Goal: Transaction & Acquisition: Subscribe to service/newsletter

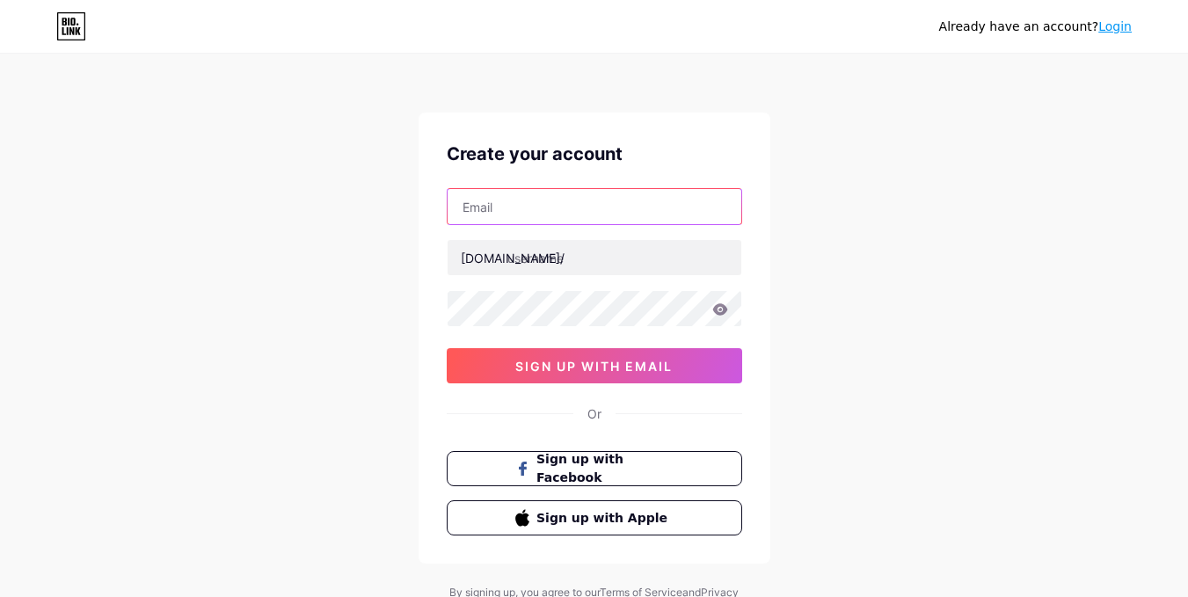
click at [667, 215] on input "text" at bounding box center [595, 206] width 294 height 35
type input "[EMAIL_ADDRESS][DOMAIN_NAME]"
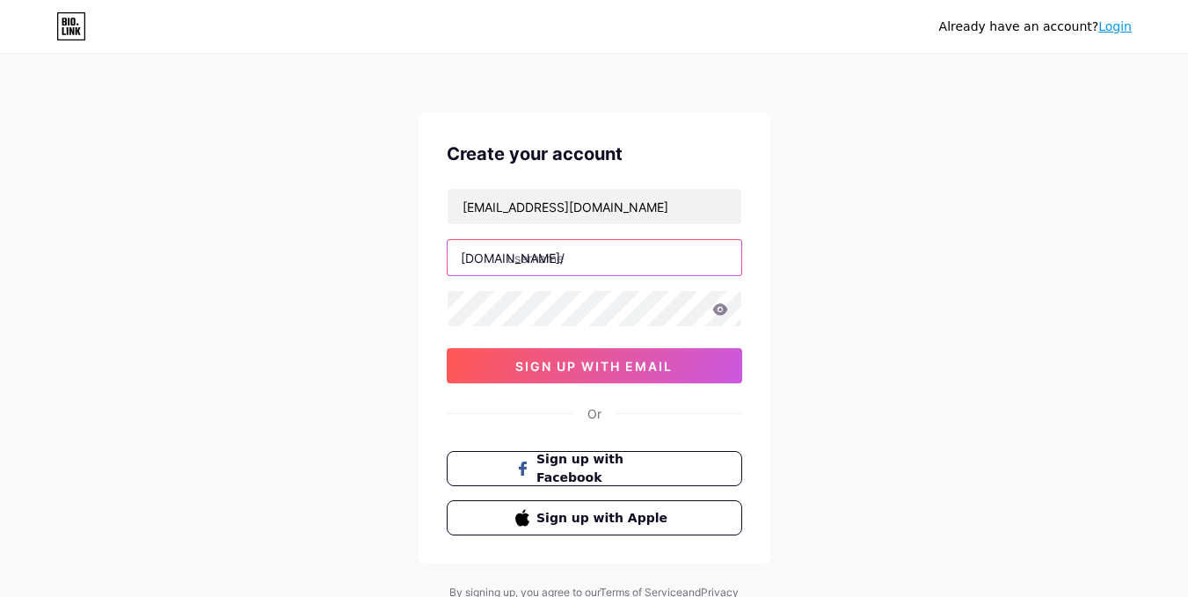
click at [588, 262] on input "text" at bounding box center [595, 257] width 294 height 35
type input "n"
type input "nicolla"
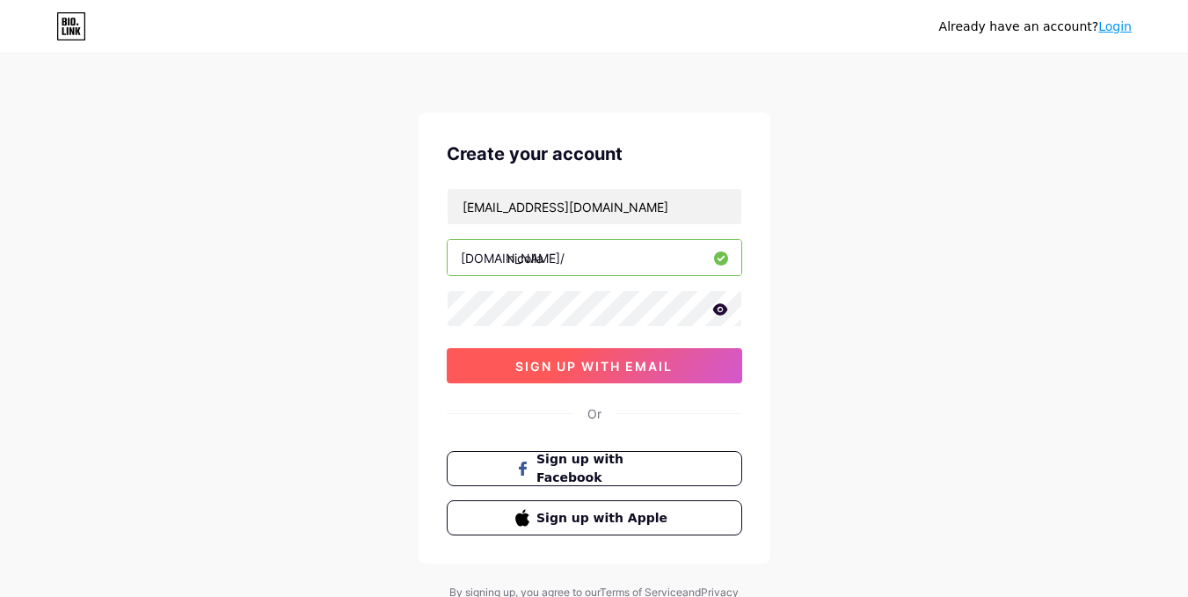
click at [545, 362] on span "sign up with email" at bounding box center [593, 366] width 157 height 15
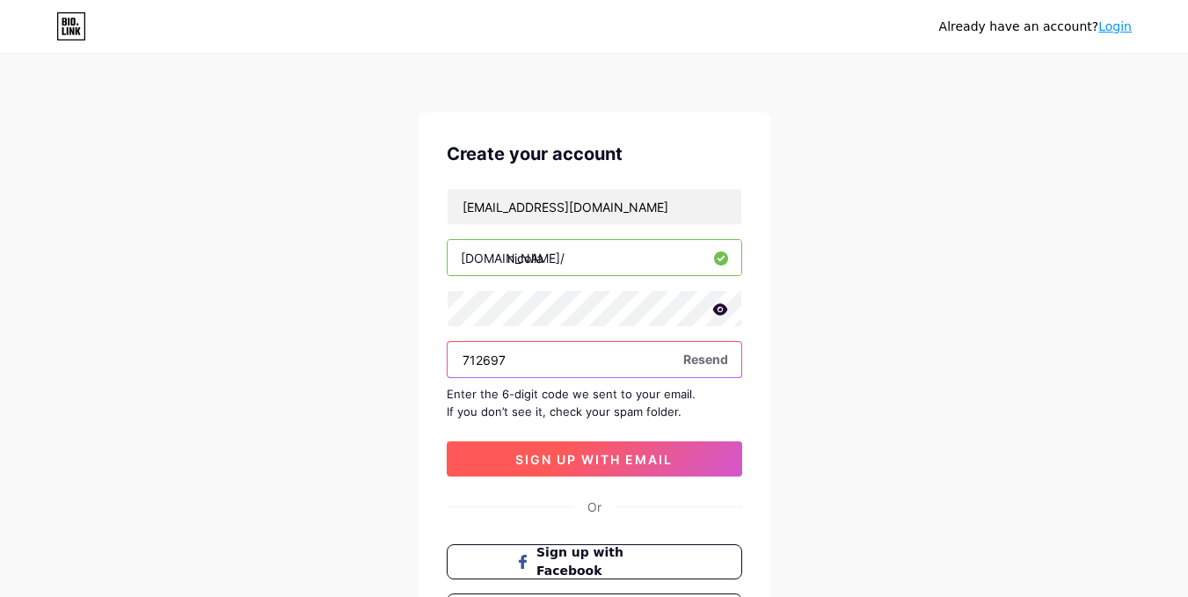
type input "712697"
click at [676, 461] on button "sign up with email" at bounding box center [595, 459] width 296 height 35
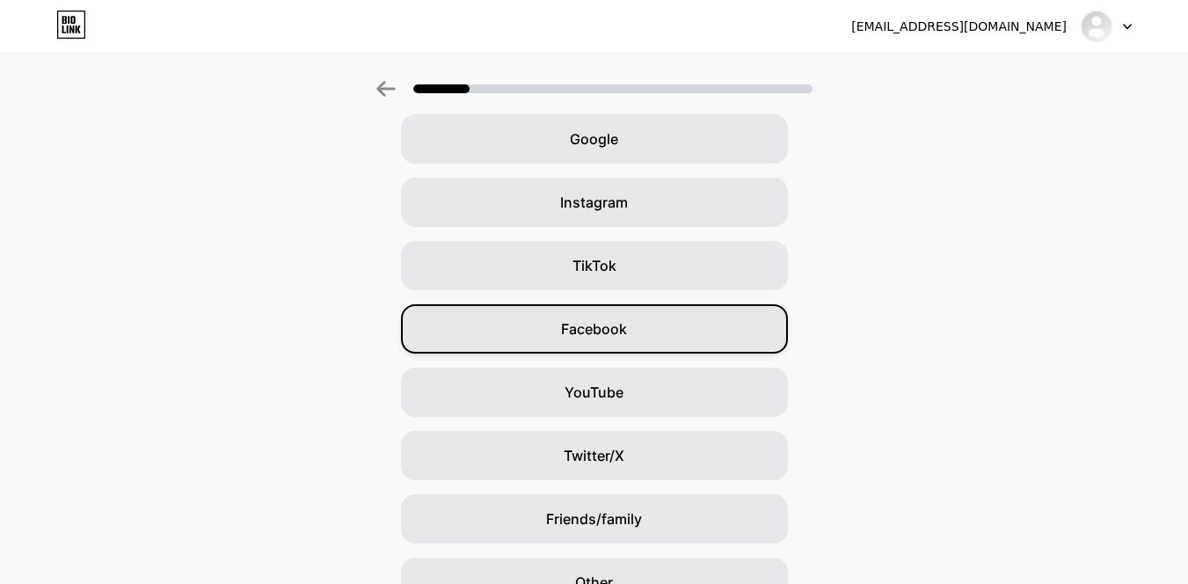
scroll to position [174, 0]
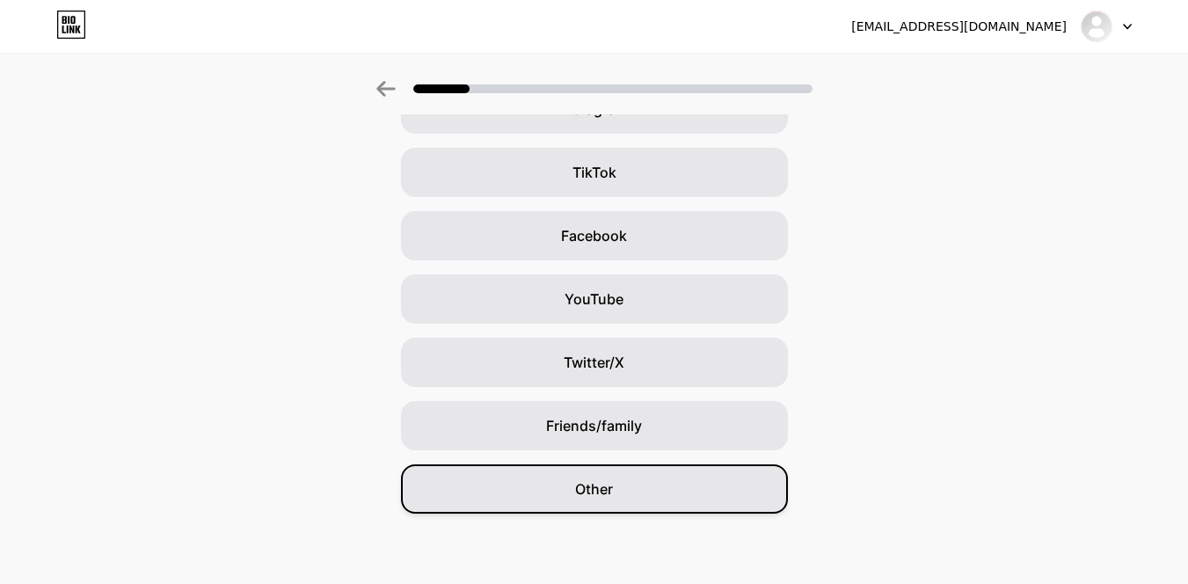
click at [610, 489] on span "Other" at bounding box center [594, 489] width 38 height 21
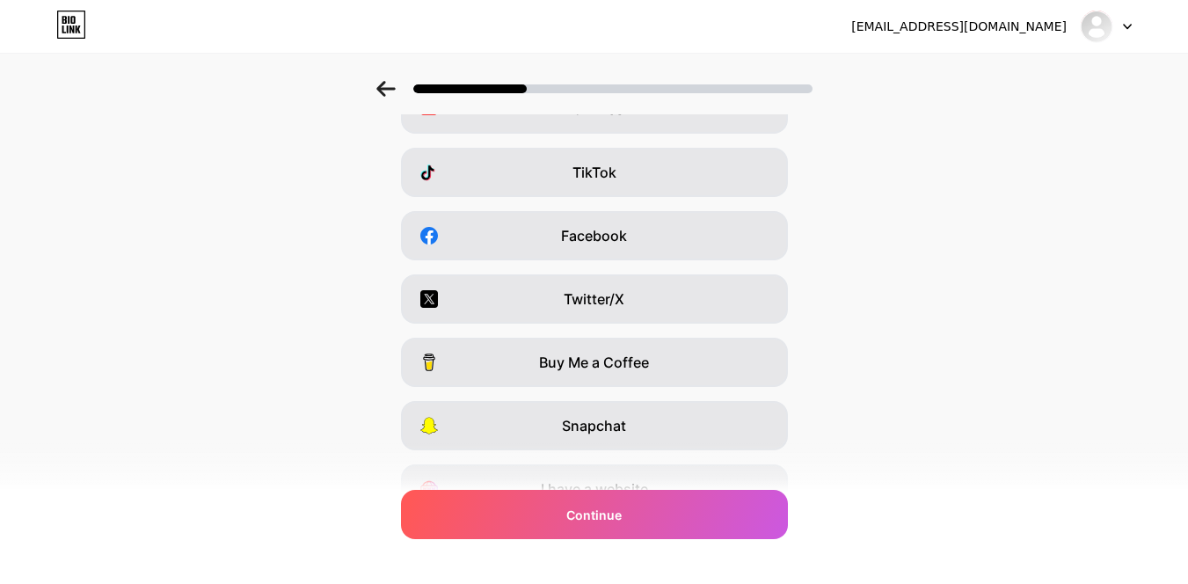
scroll to position [0, 0]
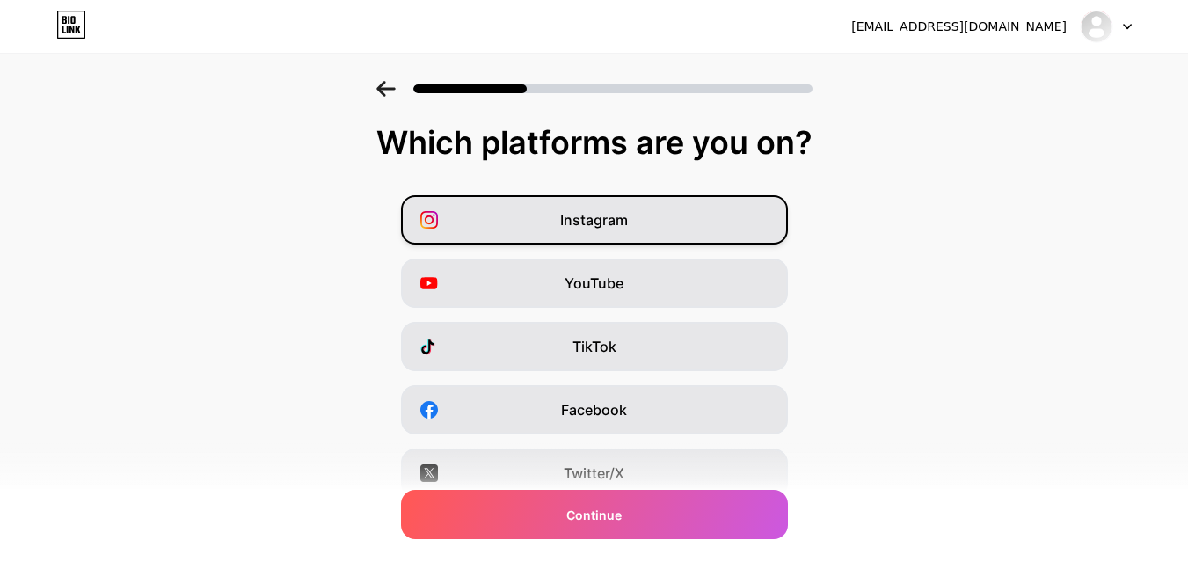
click at [731, 230] on div "Instagram" at bounding box center [594, 219] width 387 height 49
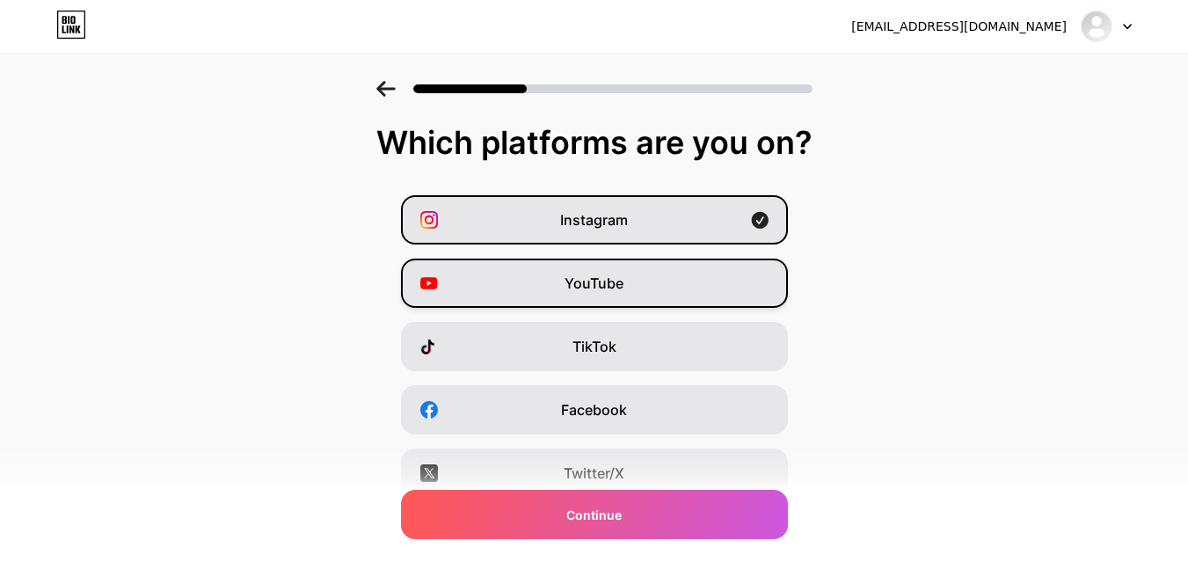
click at [733, 275] on div "YouTube" at bounding box center [594, 283] width 387 height 49
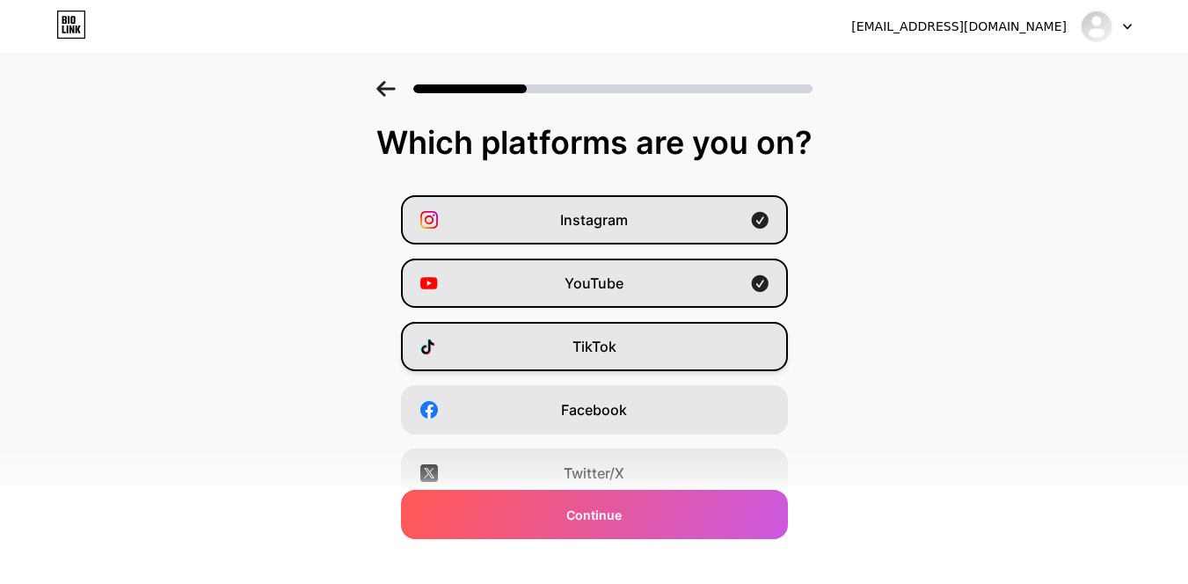
click at [711, 341] on div "TikTok" at bounding box center [594, 346] width 387 height 49
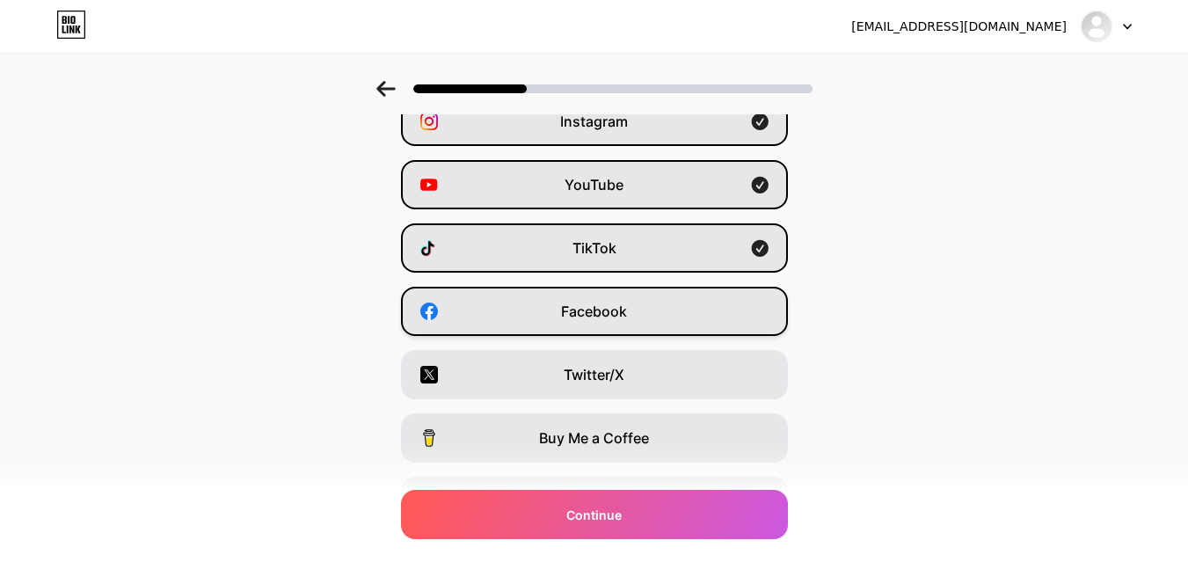
scroll to position [235, 0]
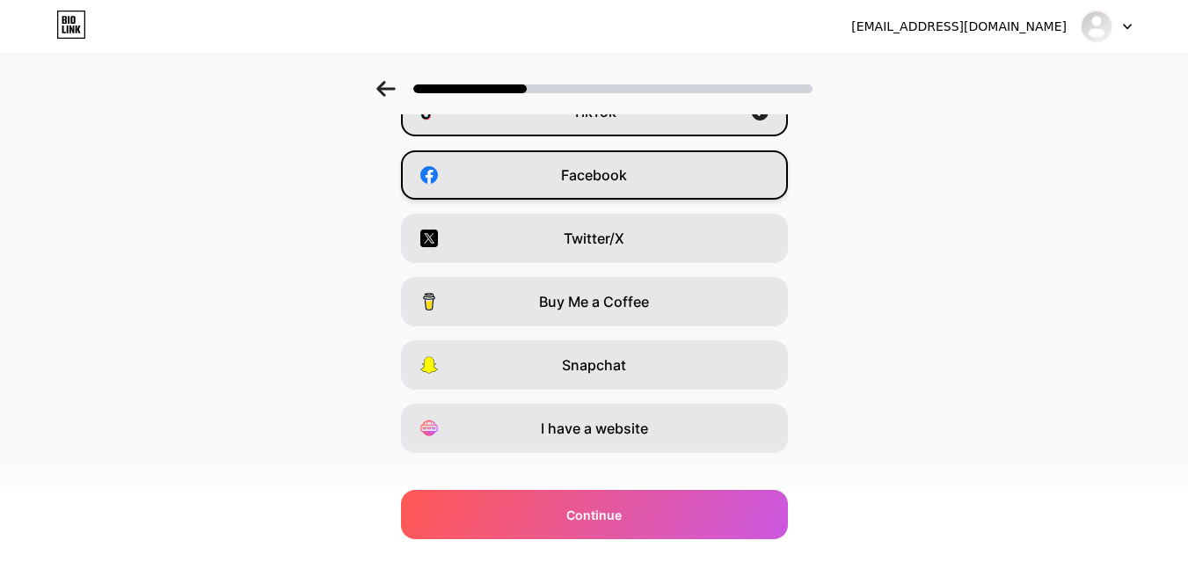
click at [638, 176] on div "Facebook" at bounding box center [594, 174] width 387 height 49
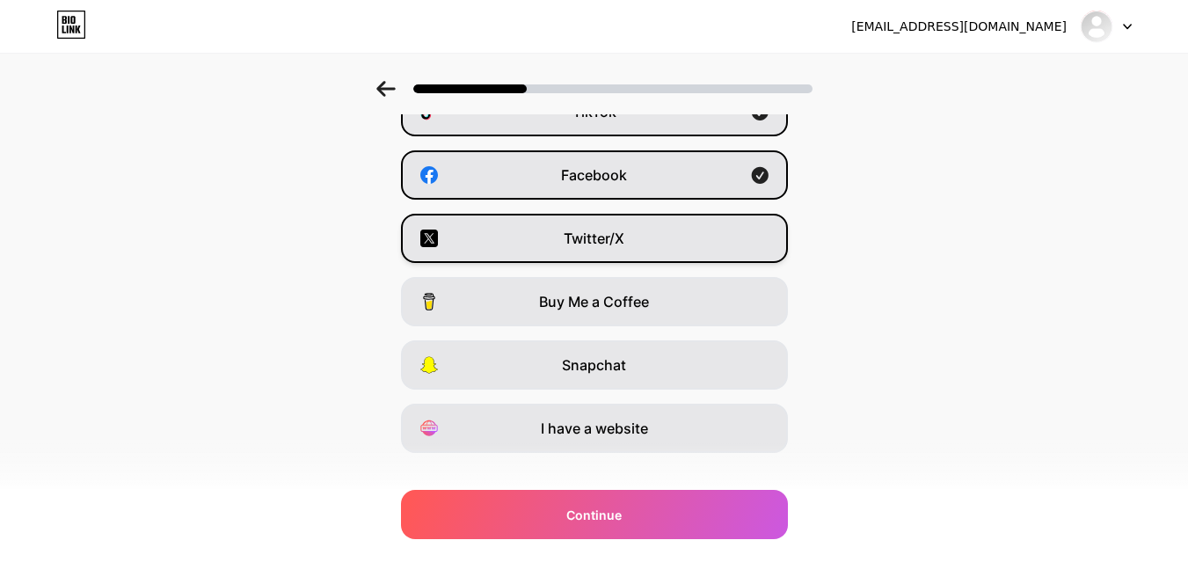
click at [657, 222] on div "Twitter/X" at bounding box center [594, 238] width 387 height 49
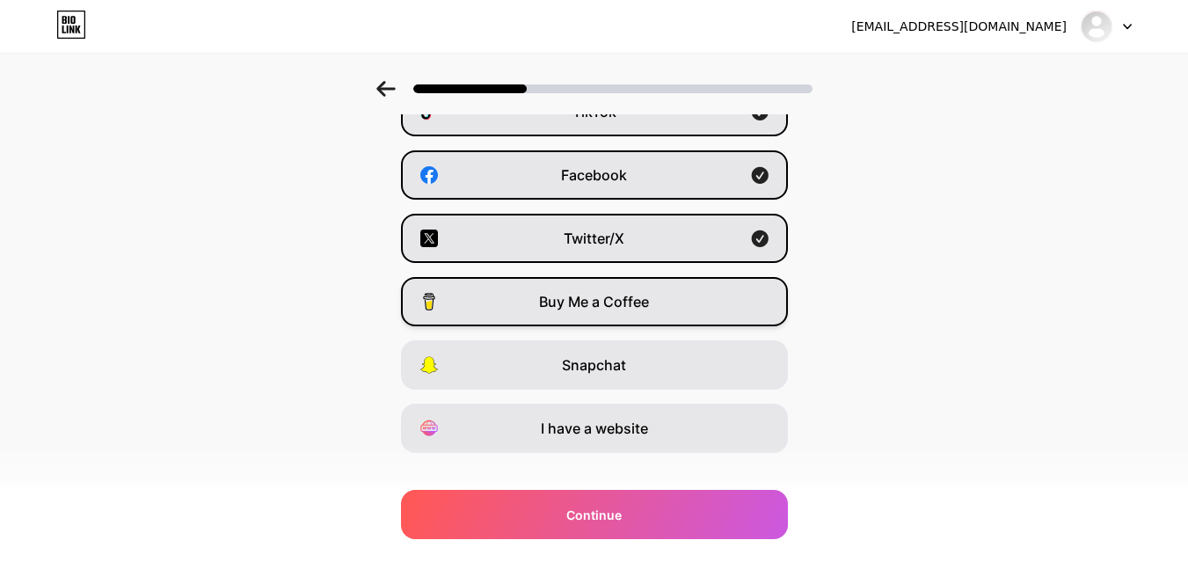
click at [658, 312] on div "Buy Me a Coffee" at bounding box center [594, 301] width 387 height 49
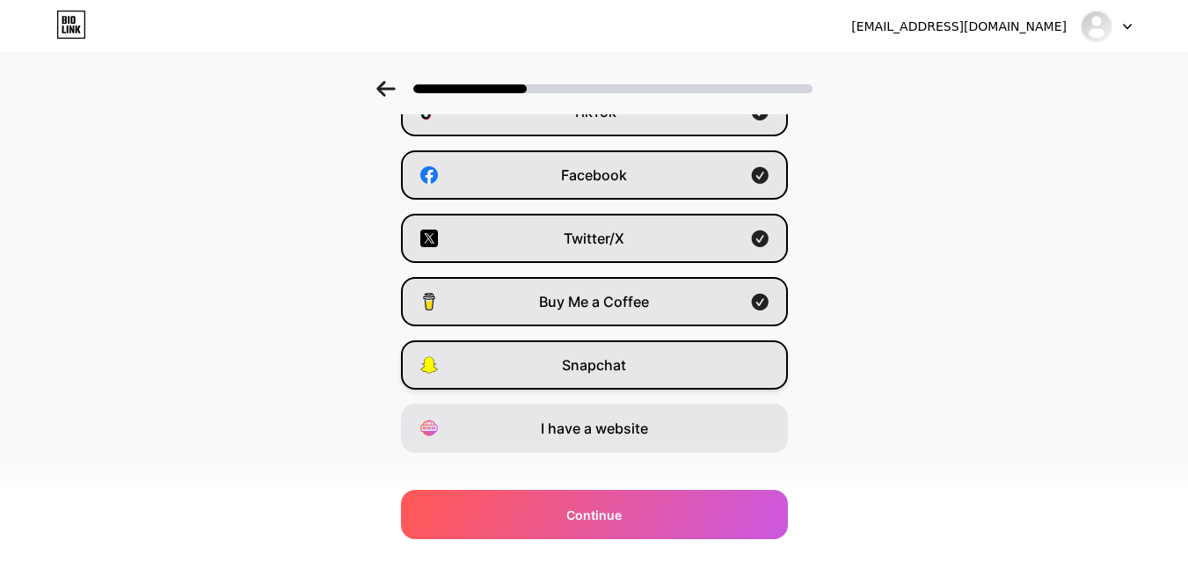
click at [649, 371] on div "Snapchat" at bounding box center [594, 364] width 387 height 49
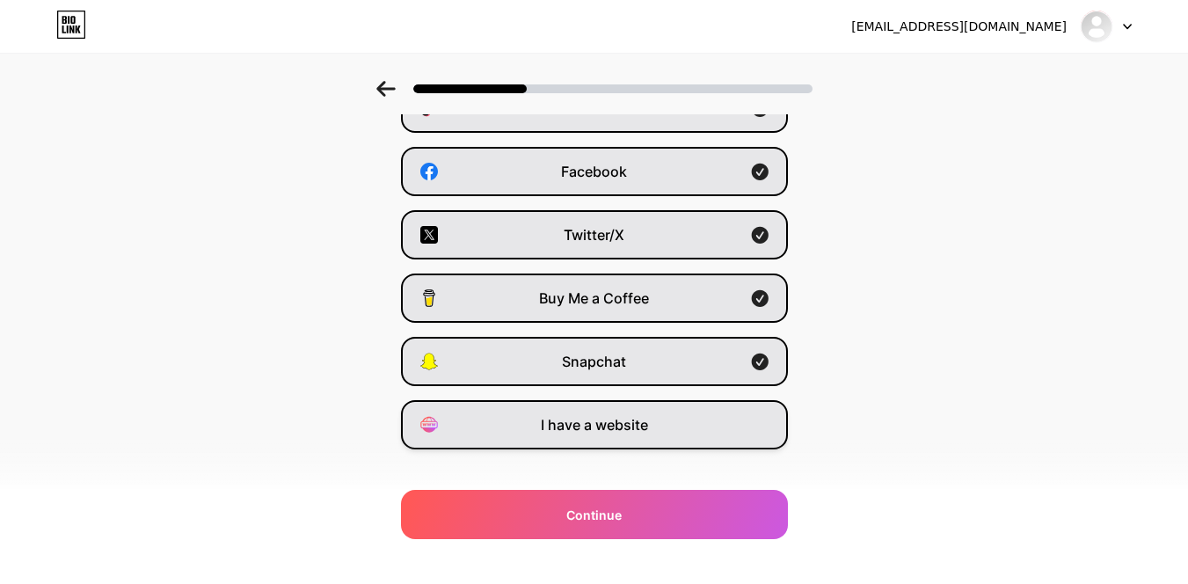
scroll to position [262, 0]
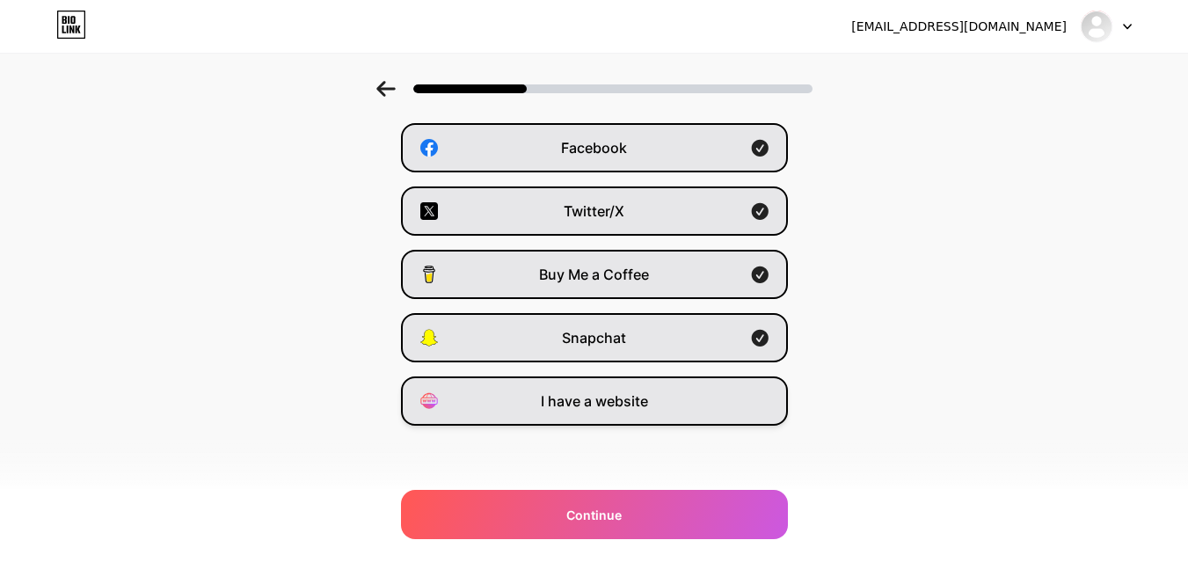
click at [669, 409] on div "I have a website" at bounding box center [594, 400] width 387 height 49
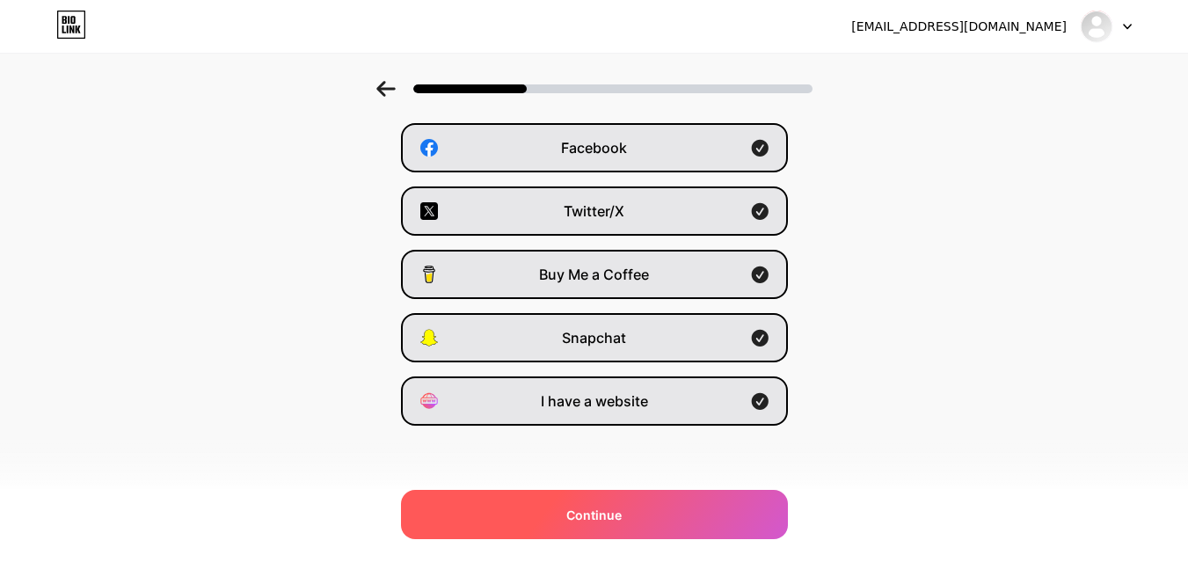
click at [580, 519] on span "Continue" at bounding box center [593, 515] width 55 height 18
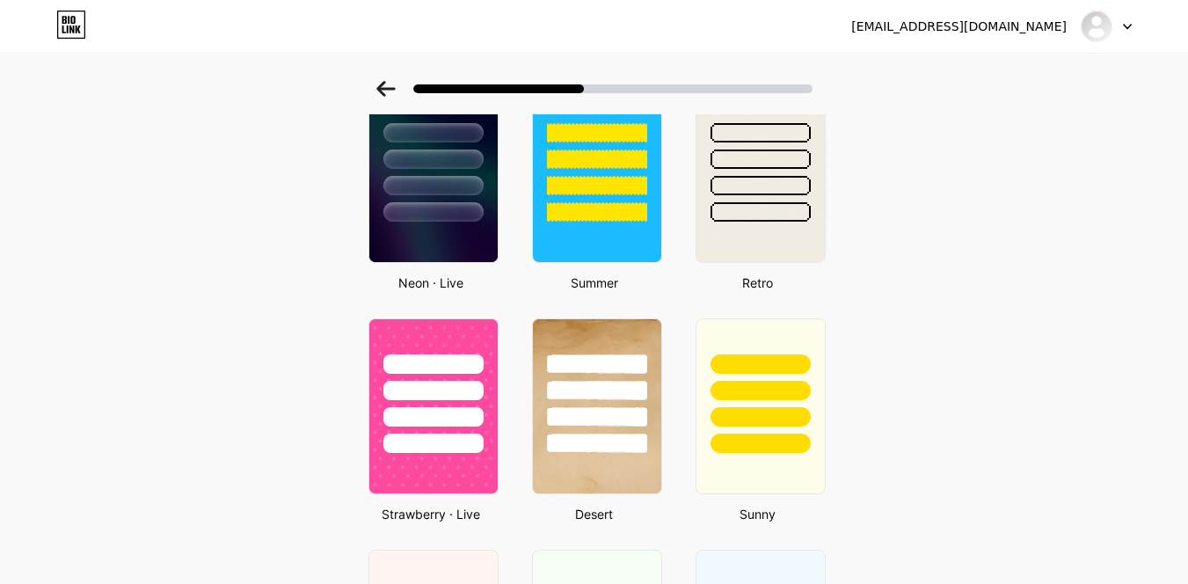
scroll to position [939, 0]
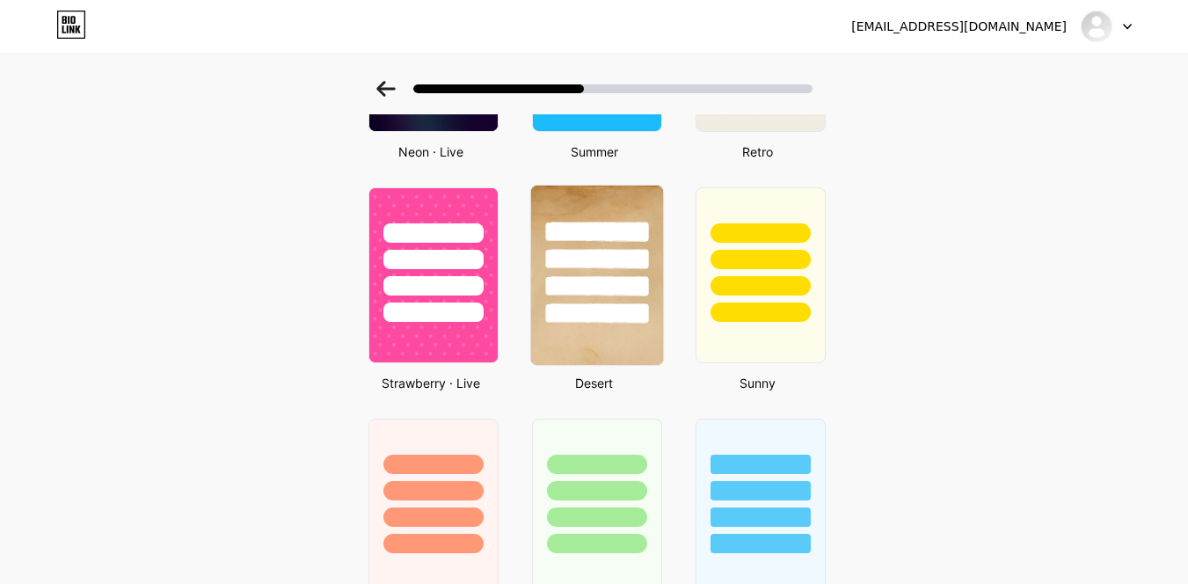
click at [605, 298] on div at bounding box center [596, 255] width 132 height 138
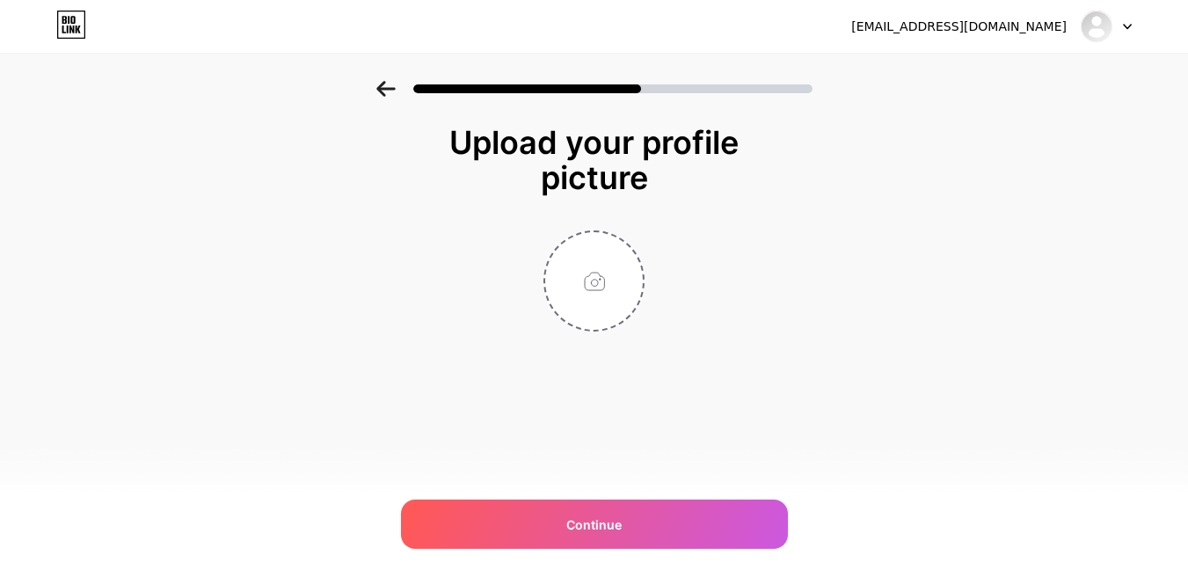
scroll to position [0, 0]
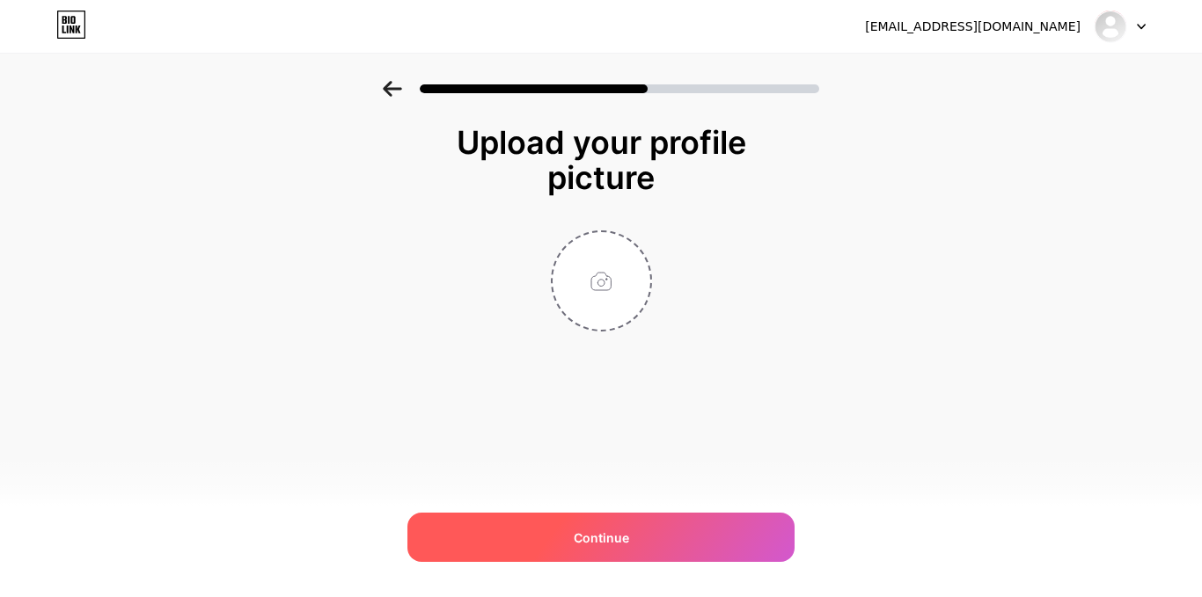
click at [661, 539] on div "Continue" at bounding box center [600, 537] width 387 height 49
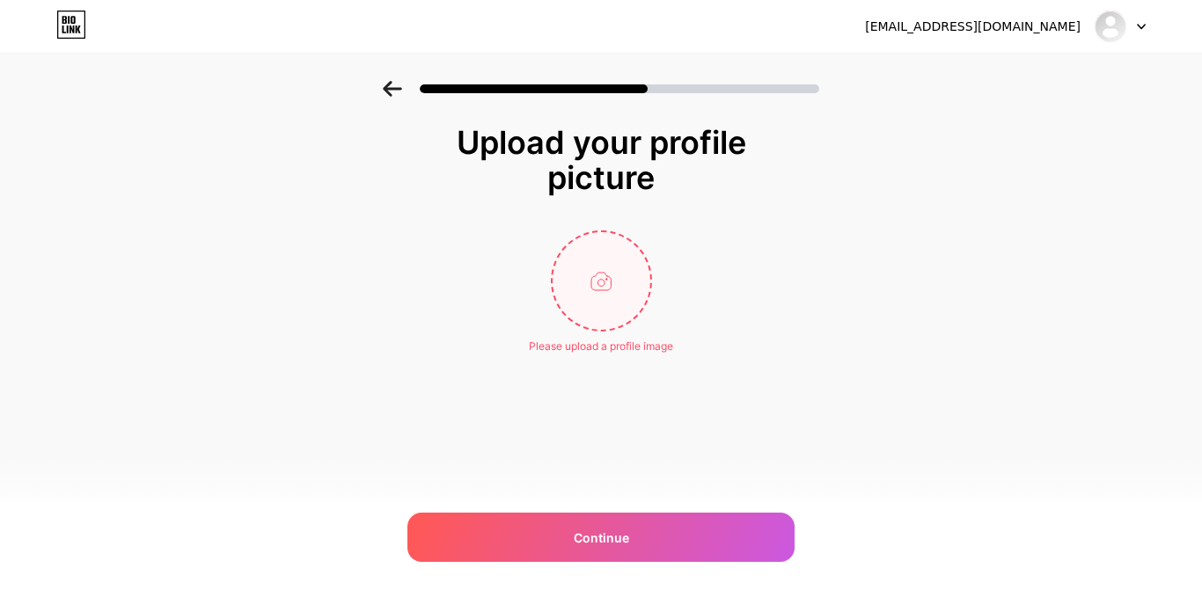
click at [611, 281] on input "file" at bounding box center [601, 281] width 98 height 98
type input "C:\fakepath\NiColla's Sweet & Savory Delights (1).png"
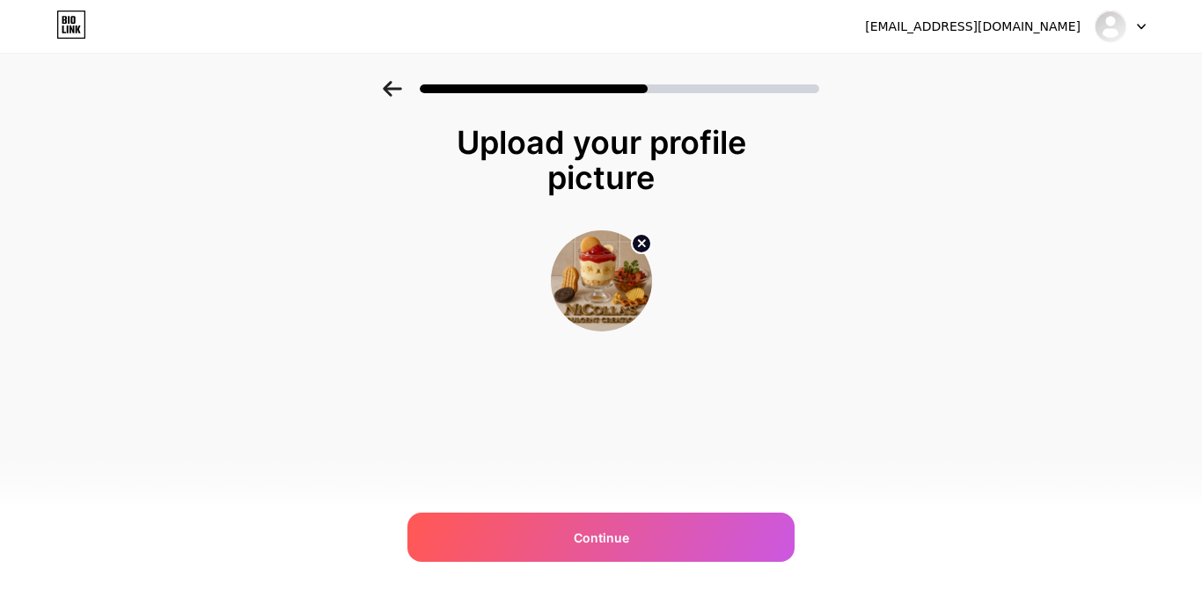
click at [594, 281] on img at bounding box center [601, 280] width 101 height 101
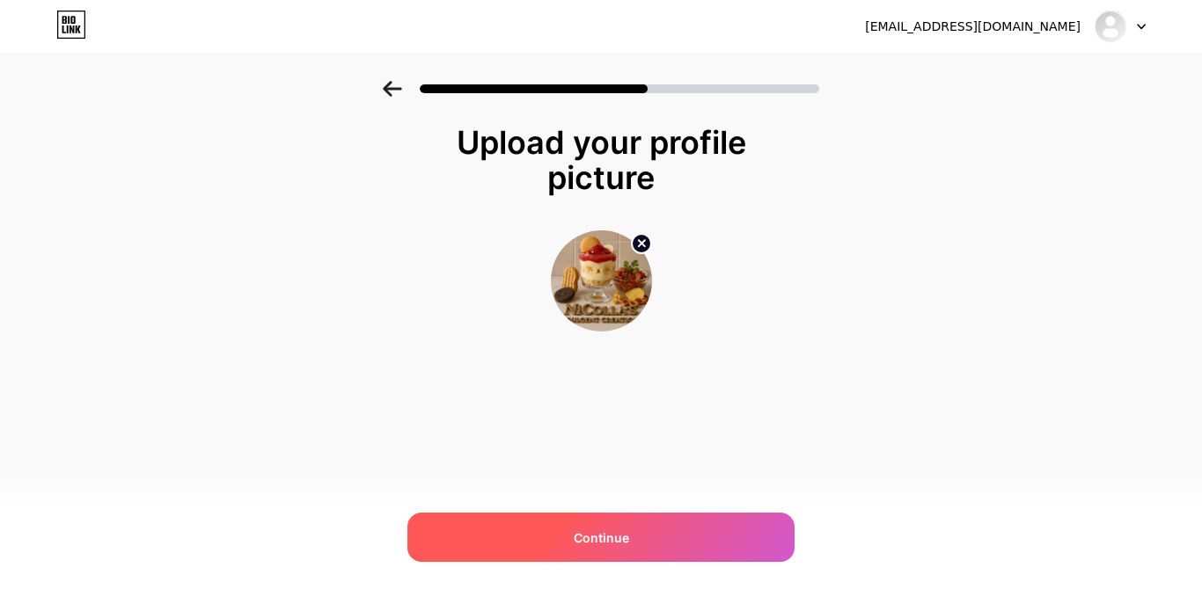
click at [630, 535] on div "Continue" at bounding box center [600, 537] width 387 height 49
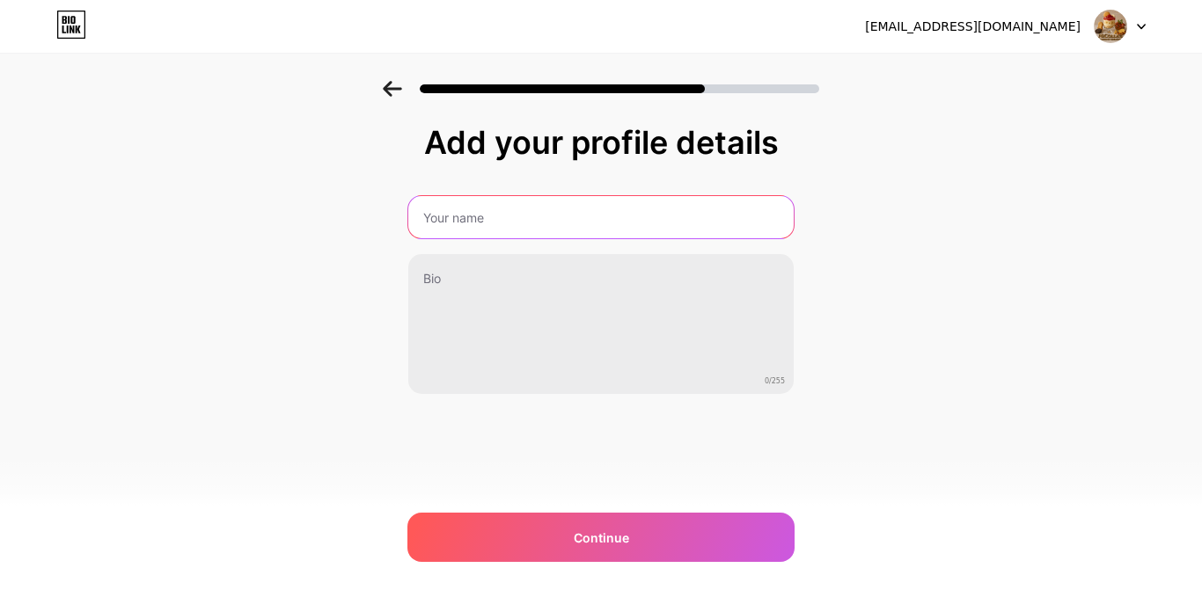
click at [603, 216] on input "text" at bounding box center [600, 217] width 385 height 42
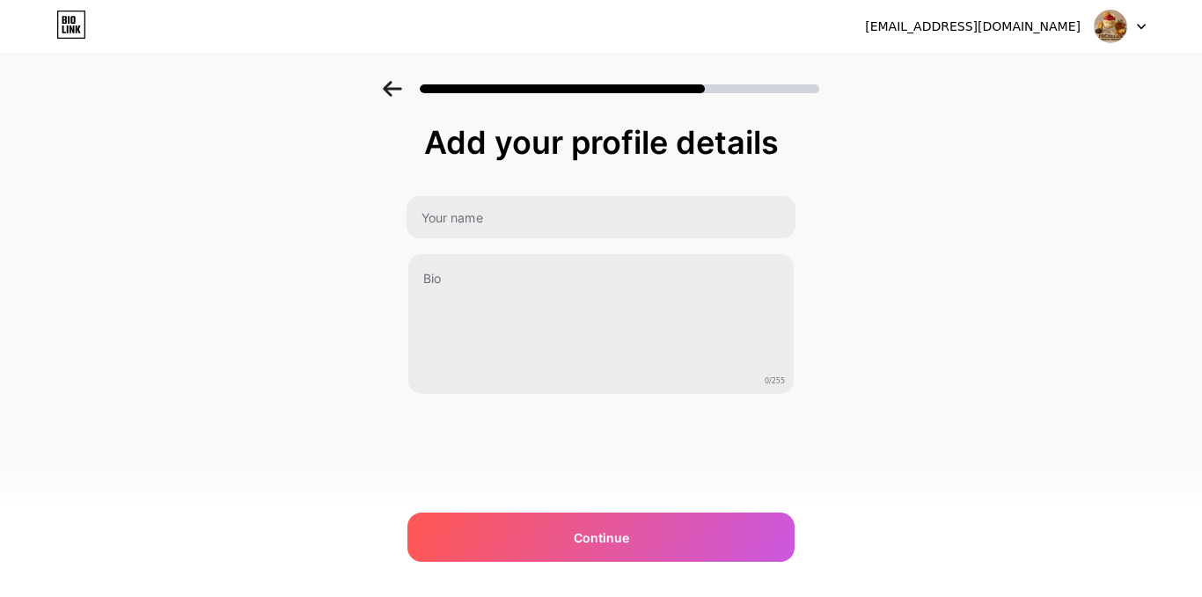
click at [985, 319] on div "Add your profile details 0/255 Continue Error" at bounding box center [601, 282] width 1202 height 402
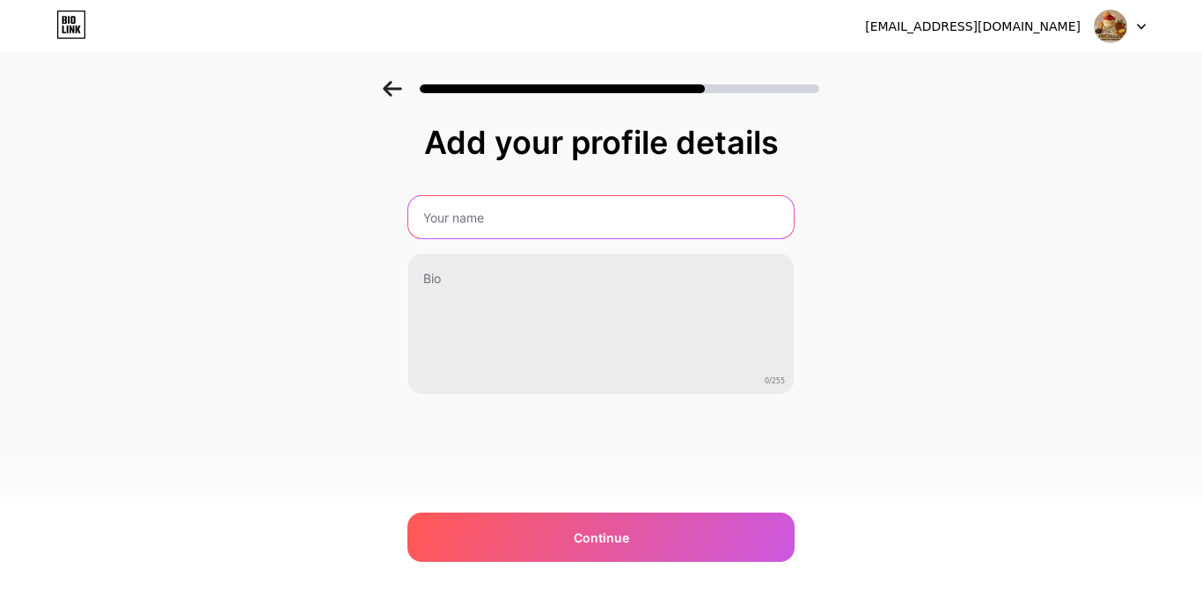
click at [669, 219] on input "text" at bounding box center [600, 217] width 385 height 42
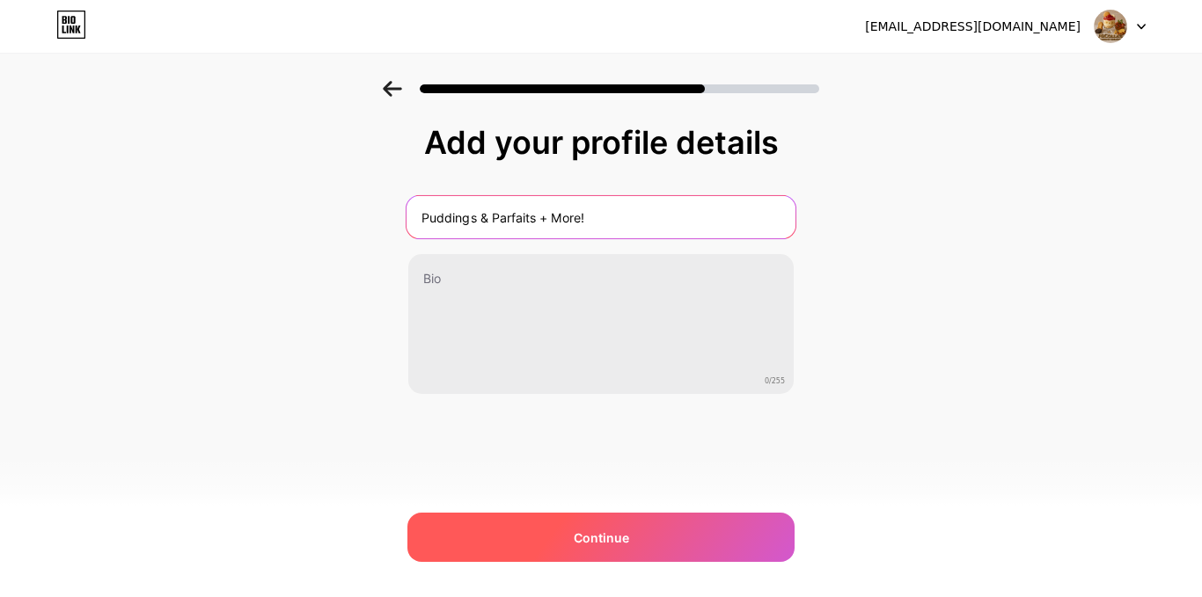
type input "Puddings & Parfaits + More!"
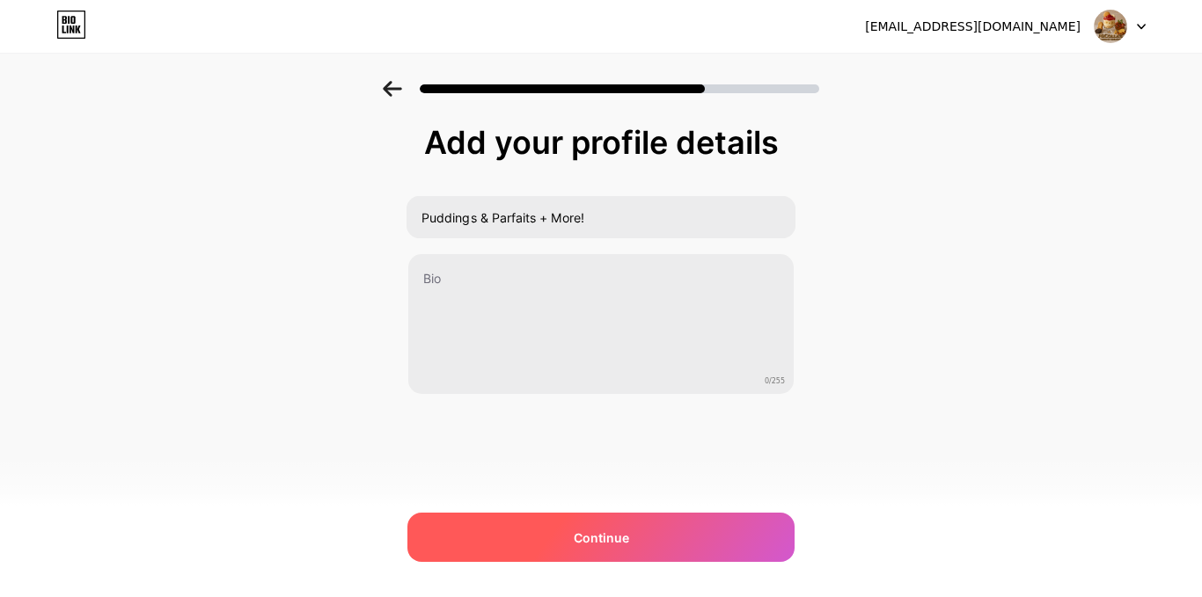
click at [717, 544] on div "Continue" at bounding box center [600, 537] width 387 height 49
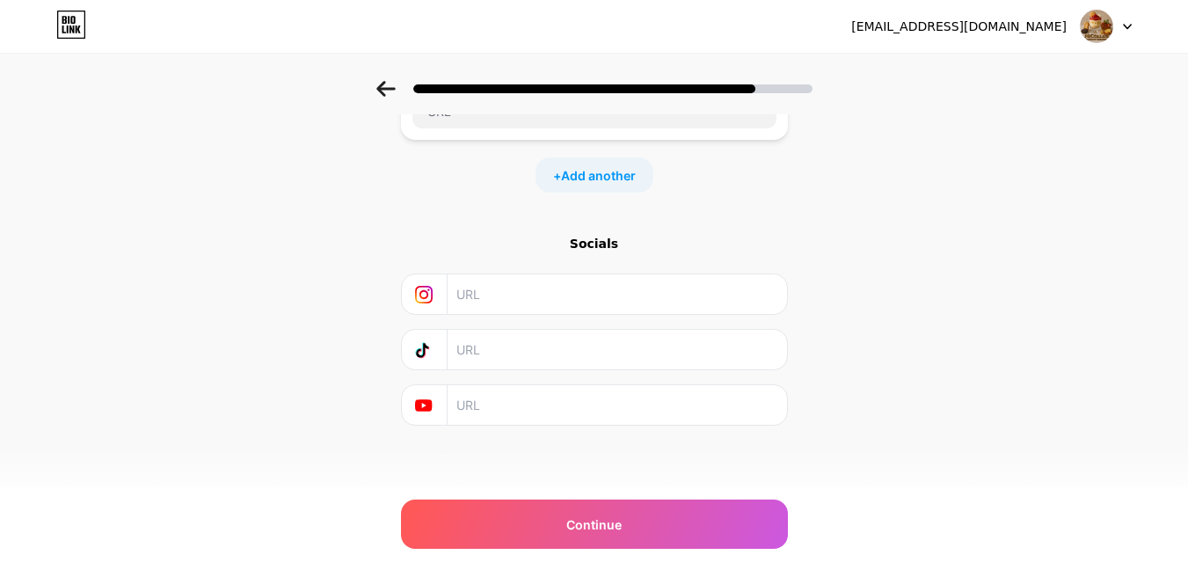
scroll to position [69, 0]
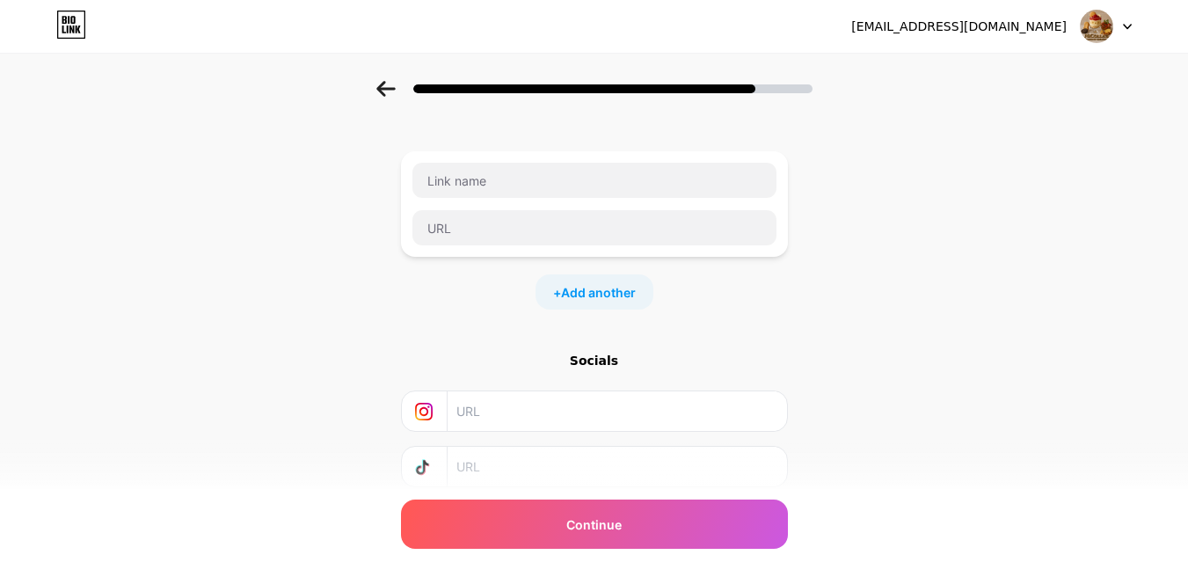
click at [615, 413] on input "text" at bounding box center [616, 411] width 319 height 40
paste input "[URL][DOMAIN_NAME]"
click at [907, 420] on div "Start with a link Add anything you want your followers to see. + Add another So…" at bounding box center [594, 321] width 1188 height 618
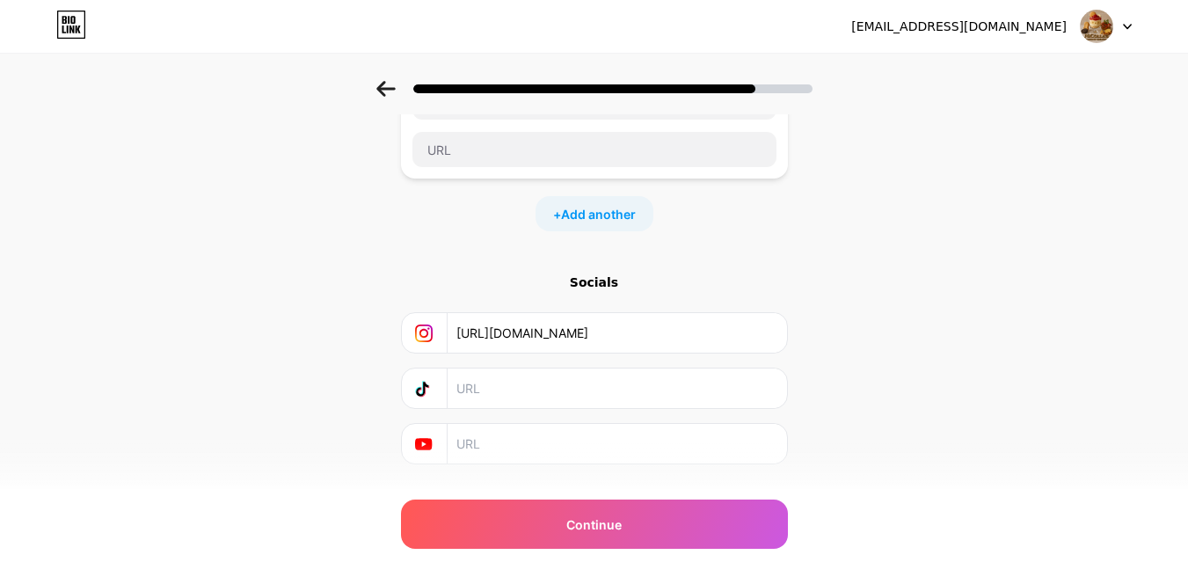
scroll to position [186, 0]
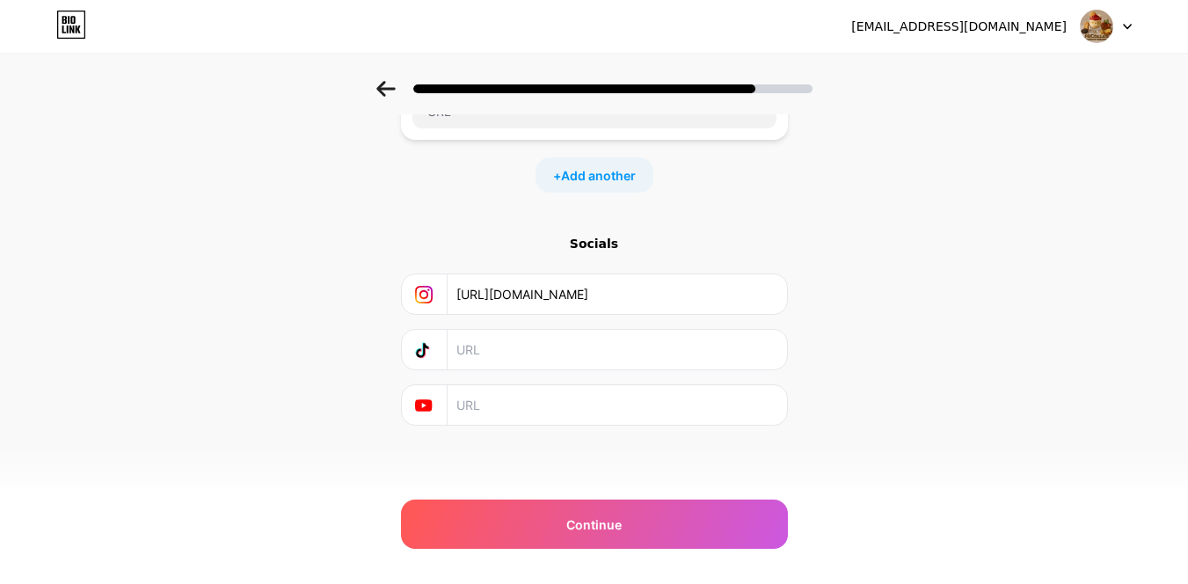
click at [752, 288] on input "[URL][DOMAIN_NAME]" at bounding box center [616, 294] width 319 height 40
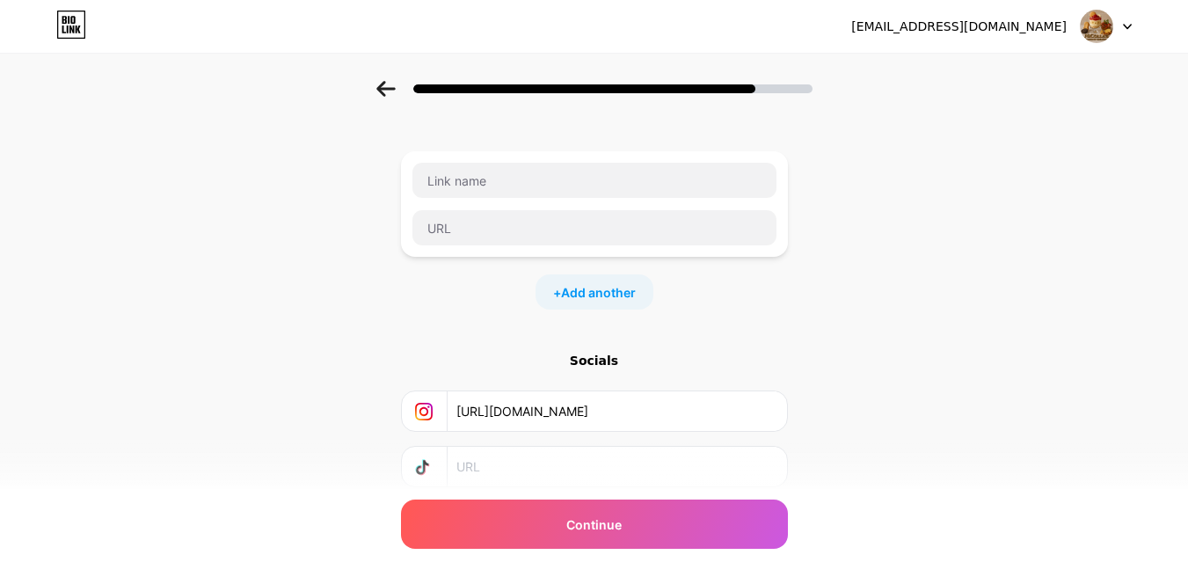
scroll to position [0, 0]
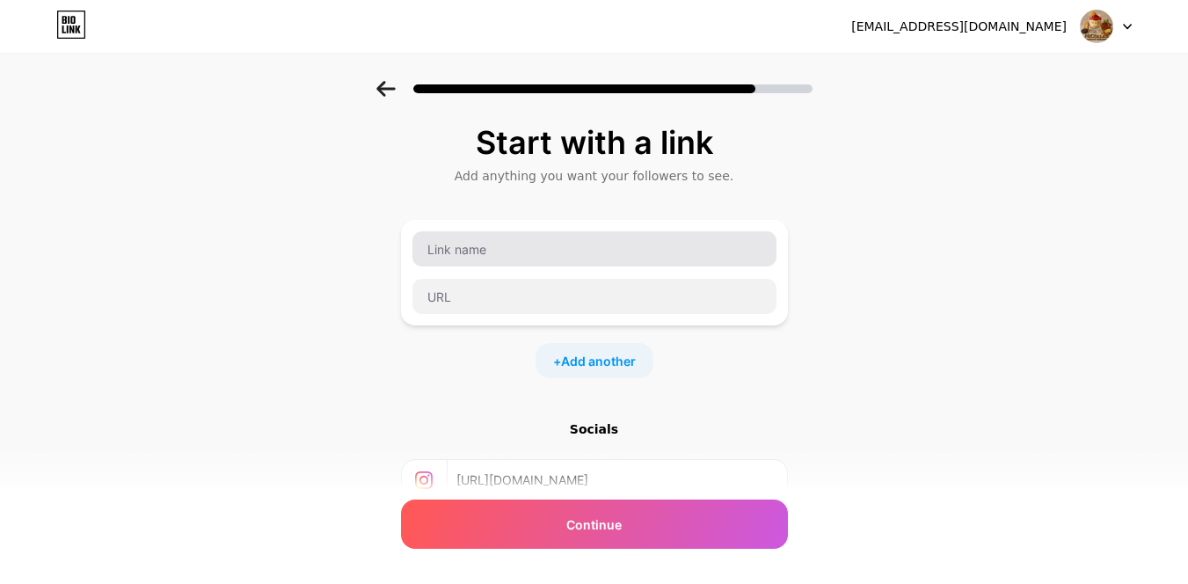
type input "[URL][DOMAIN_NAME]"
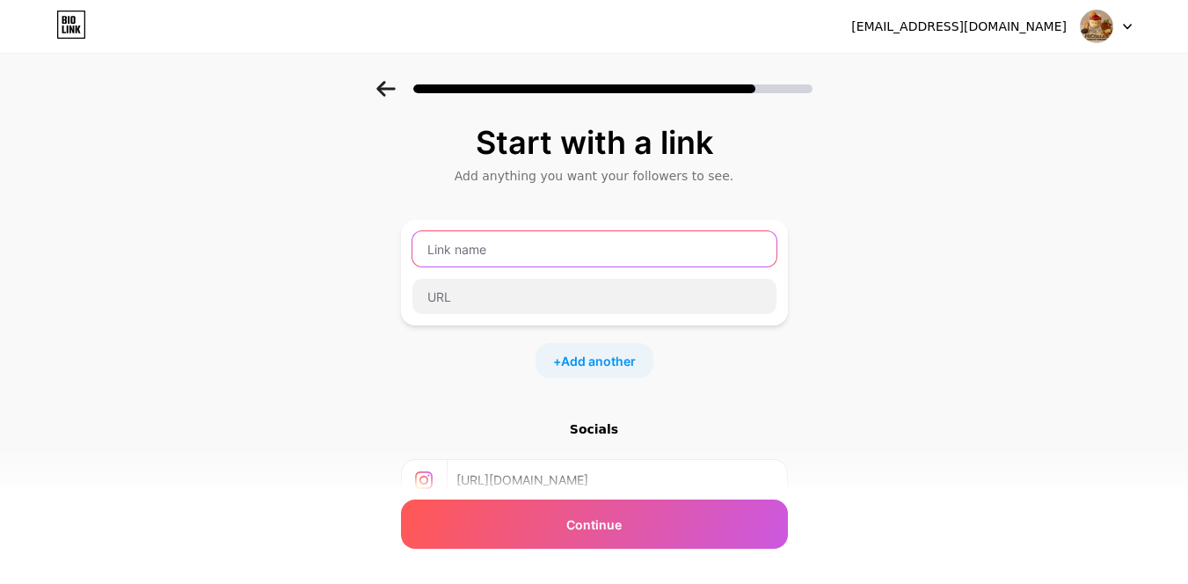
click at [691, 243] on input "text" at bounding box center [595, 248] width 364 height 35
type input "Cashapp"
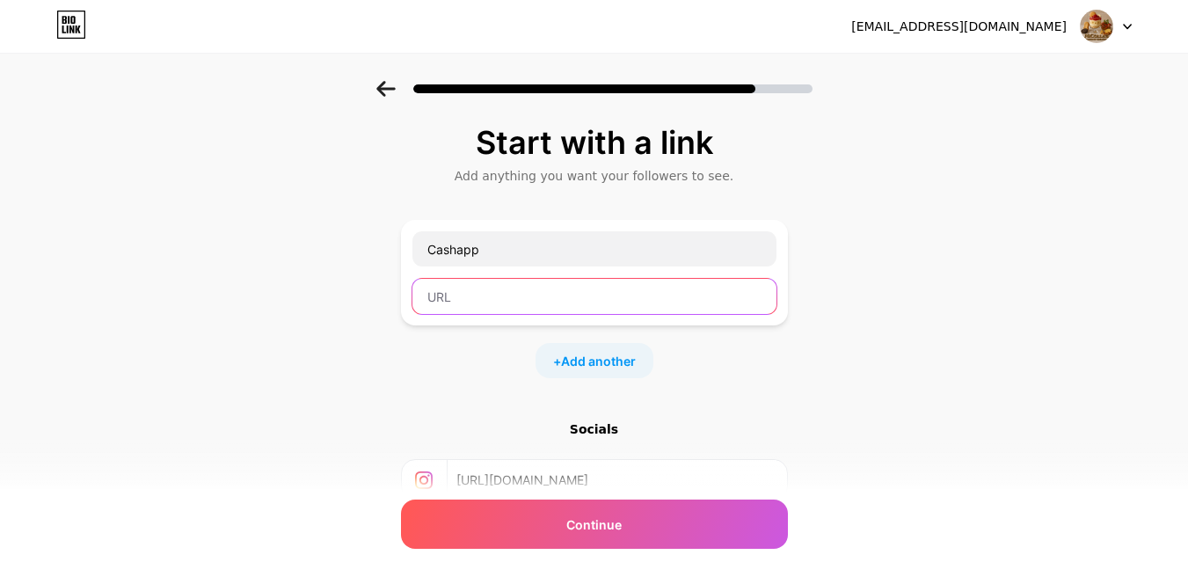
click at [697, 289] on input "text" at bounding box center [595, 296] width 364 height 35
paste input "[URL][DOMAIN_NAME]"
type input "[URL][DOMAIN_NAME]"
click at [584, 362] on span "Add another" at bounding box center [598, 361] width 75 height 18
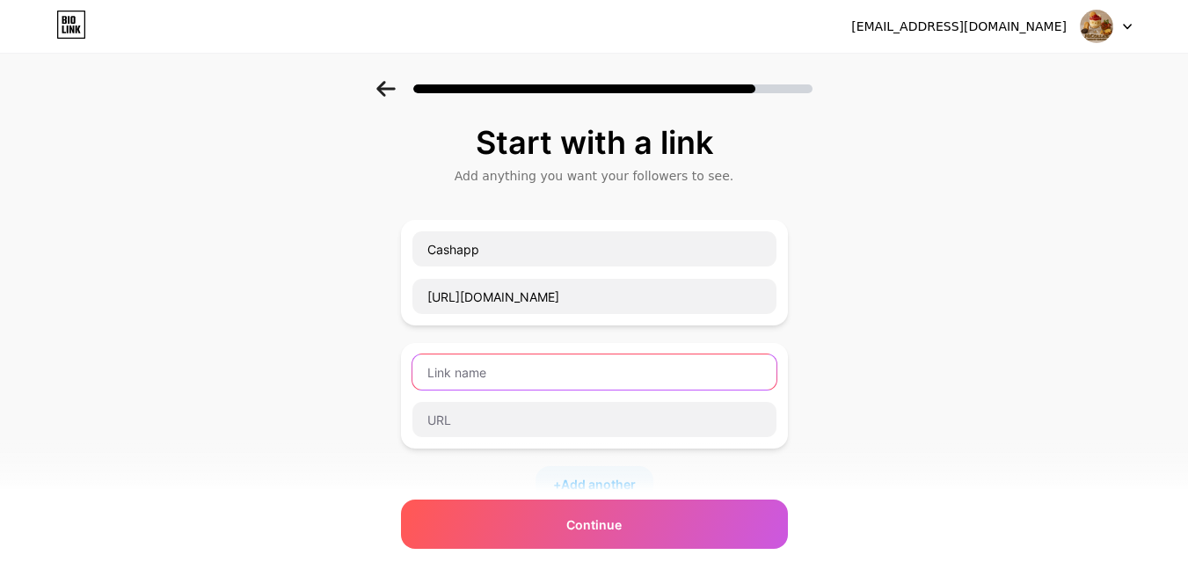
click at [552, 379] on input "text" at bounding box center [595, 371] width 364 height 35
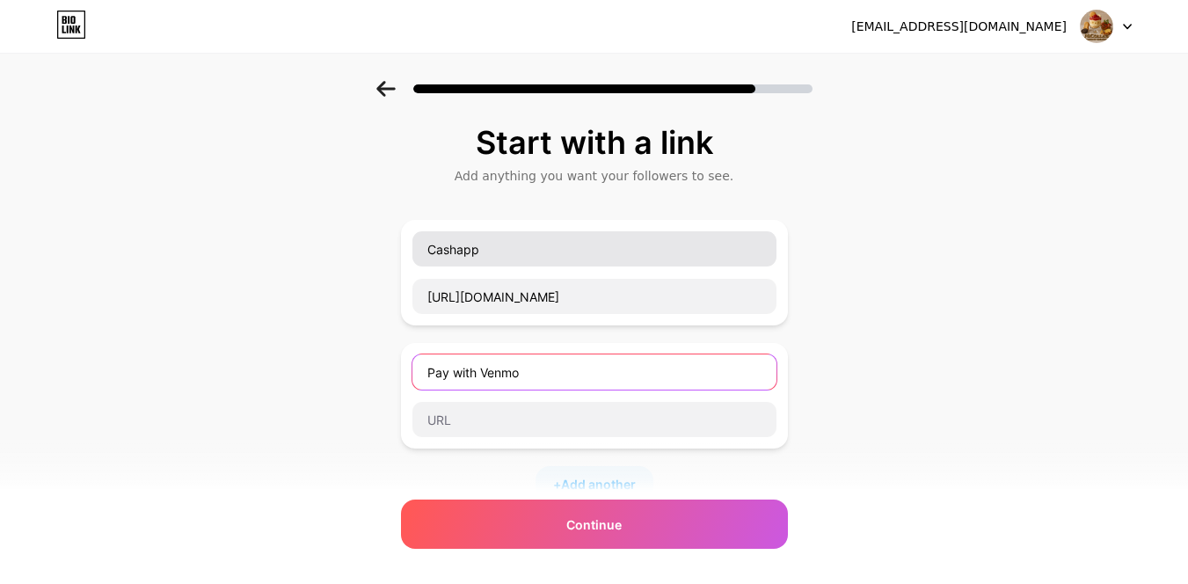
type input "Pay with Venmo"
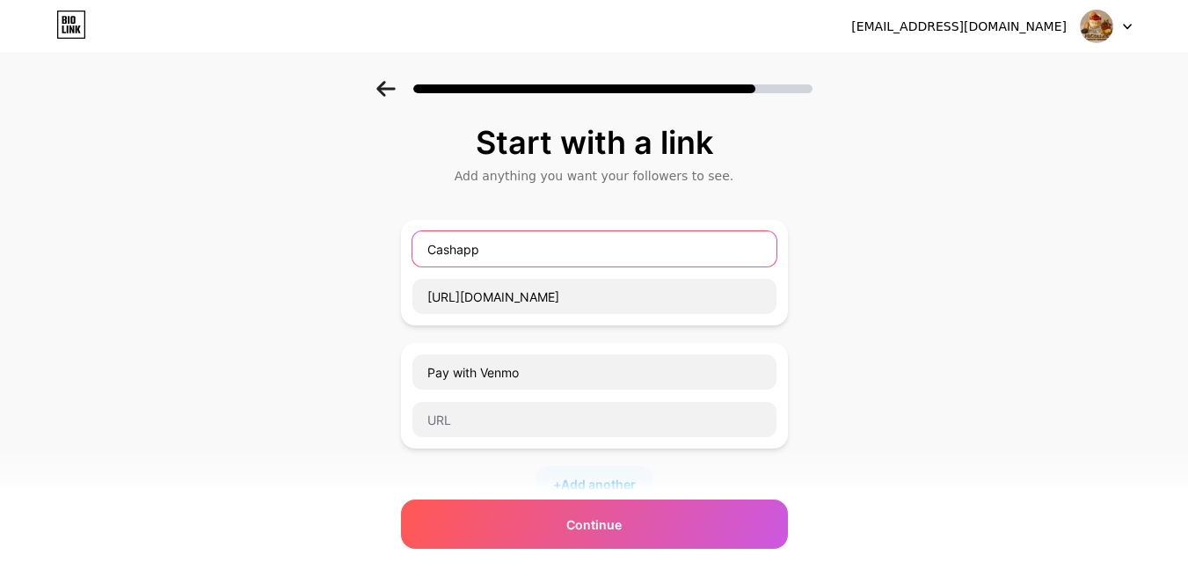
click at [436, 255] on input "Cashapp" at bounding box center [595, 248] width 364 height 35
type input "Pay with Cashapp"
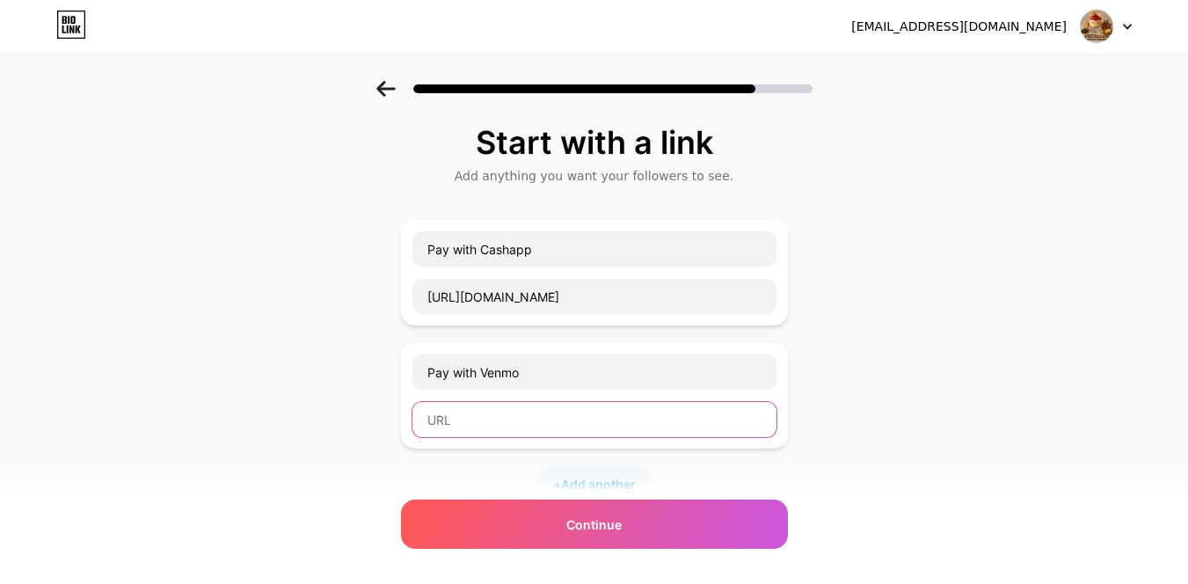
click at [535, 415] on input "text" at bounding box center [595, 419] width 364 height 35
paste input "[URL][DOMAIN_NAME]"
type input "[URL][DOMAIN_NAME]"
click at [908, 391] on div "Start with a link Add anything you want your followers to see. Pay with Cashapp…" at bounding box center [594, 452] width 1188 height 742
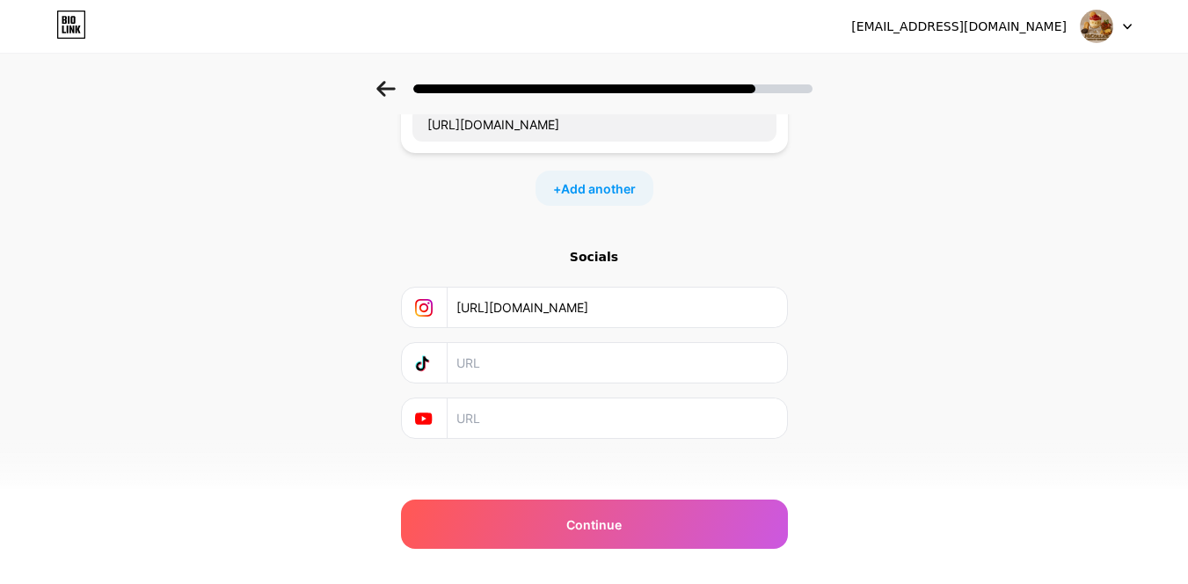
scroll to position [309, 0]
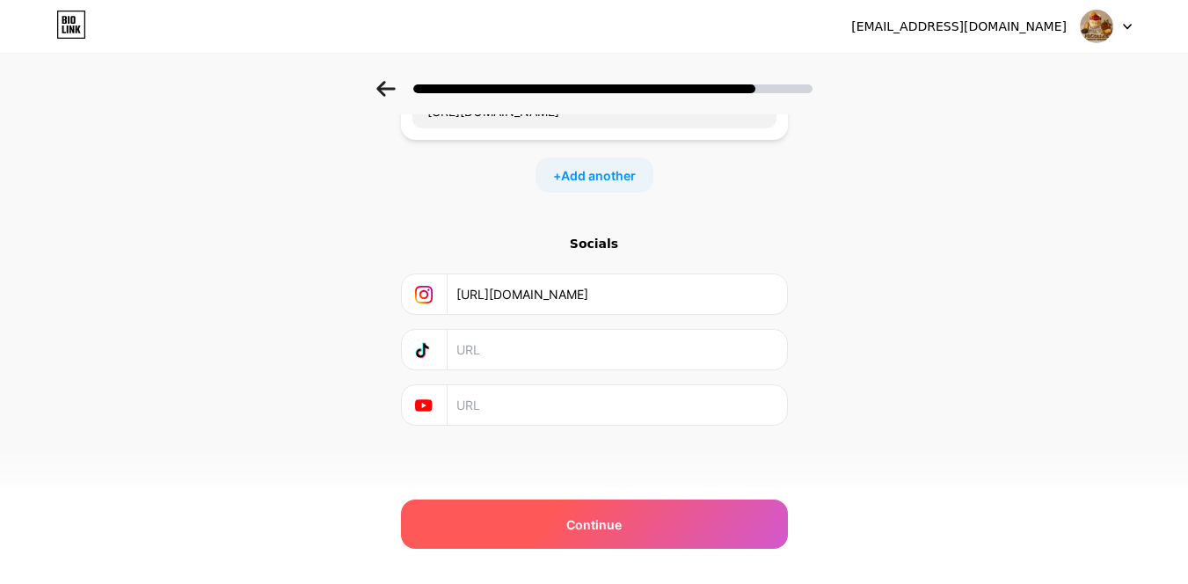
click at [661, 522] on div "Continue" at bounding box center [594, 524] width 387 height 49
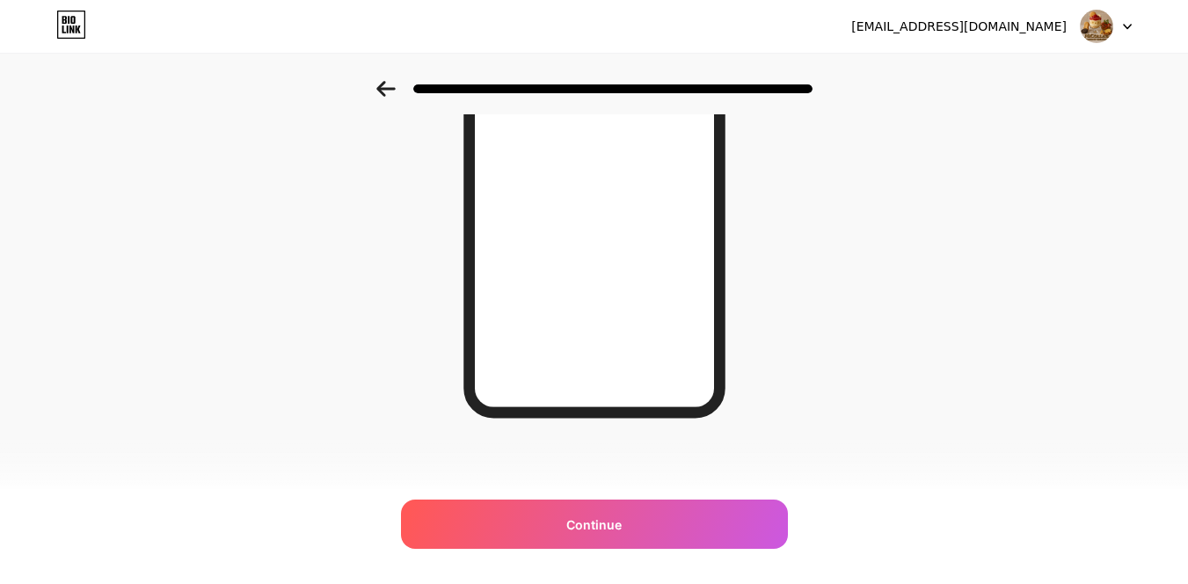
scroll to position [0, 0]
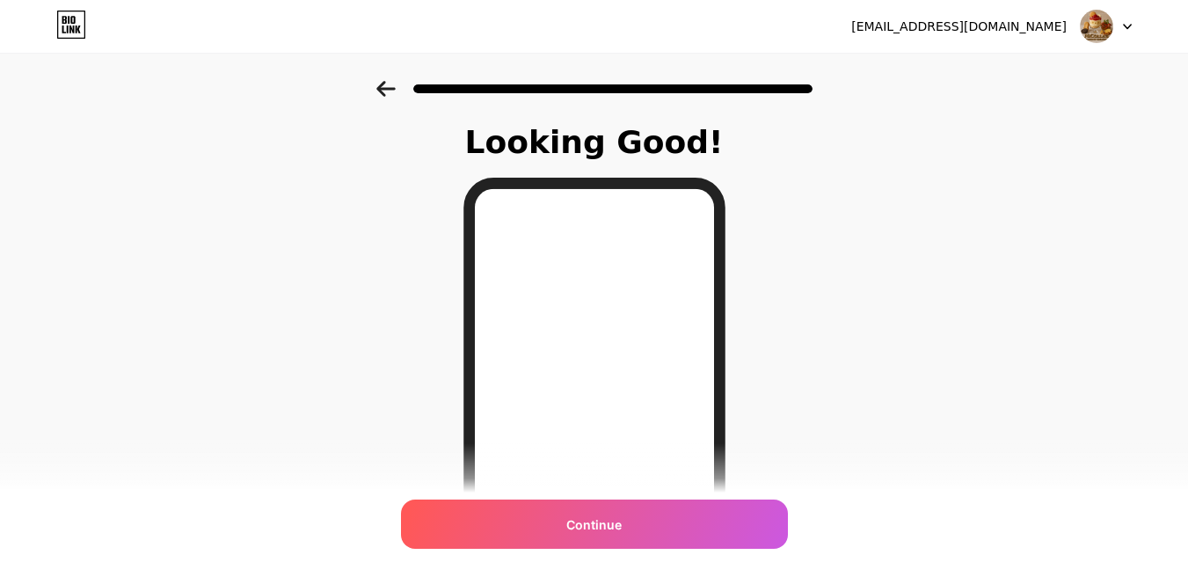
click at [825, 334] on div "Looking Good! Continue" at bounding box center [594, 447] width 1188 height 733
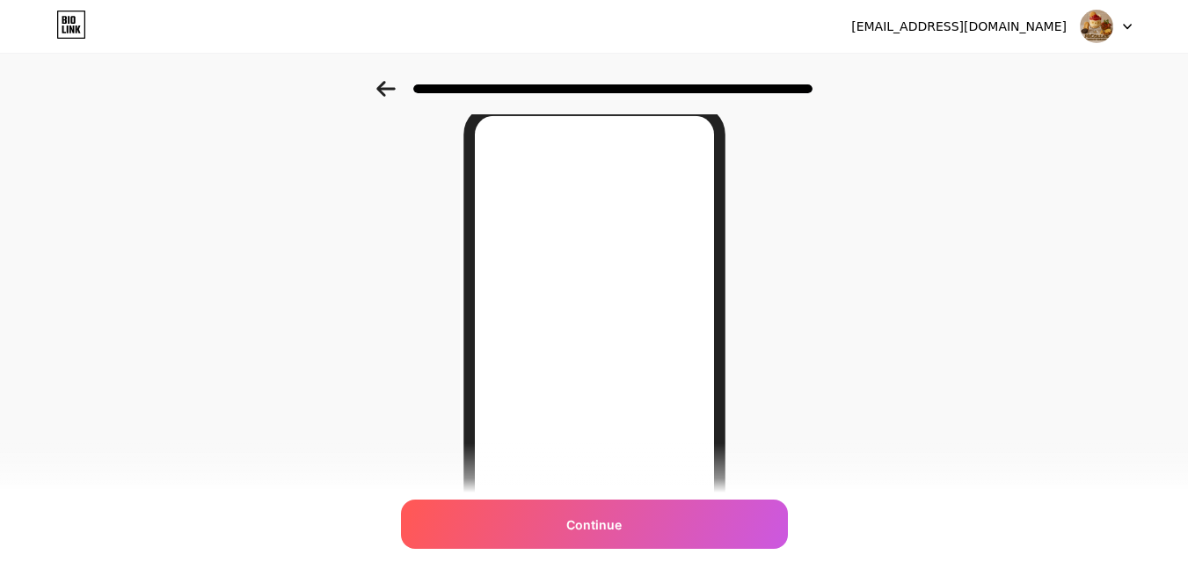
scroll to position [65, 0]
click at [910, 311] on div "Looking Good! Continue" at bounding box center [594, 382] width 1188 height 733
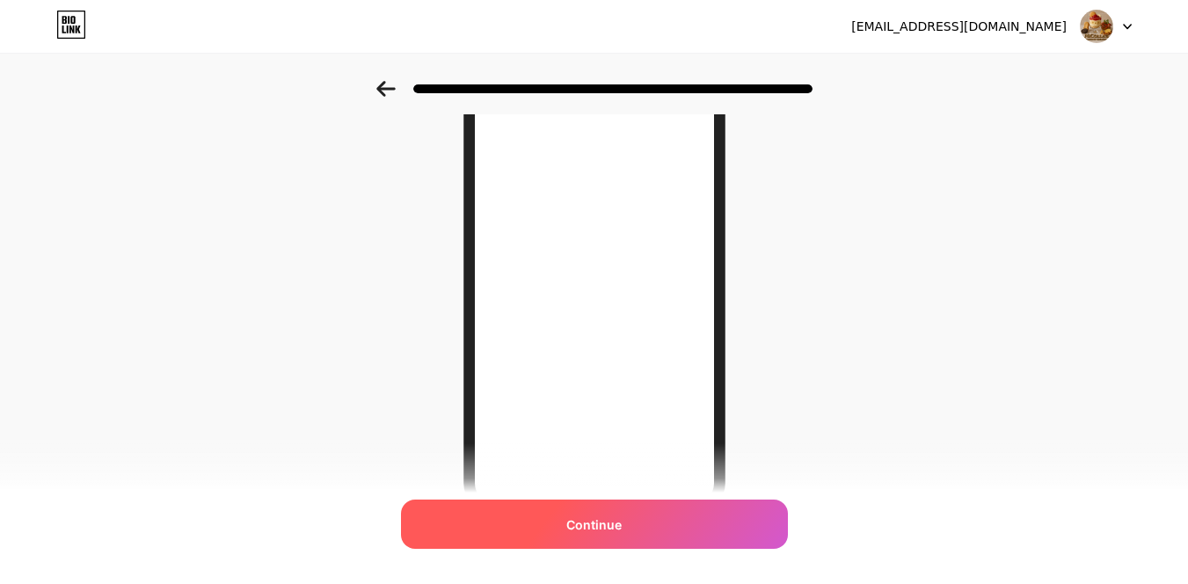
scroll to position [300, 0]
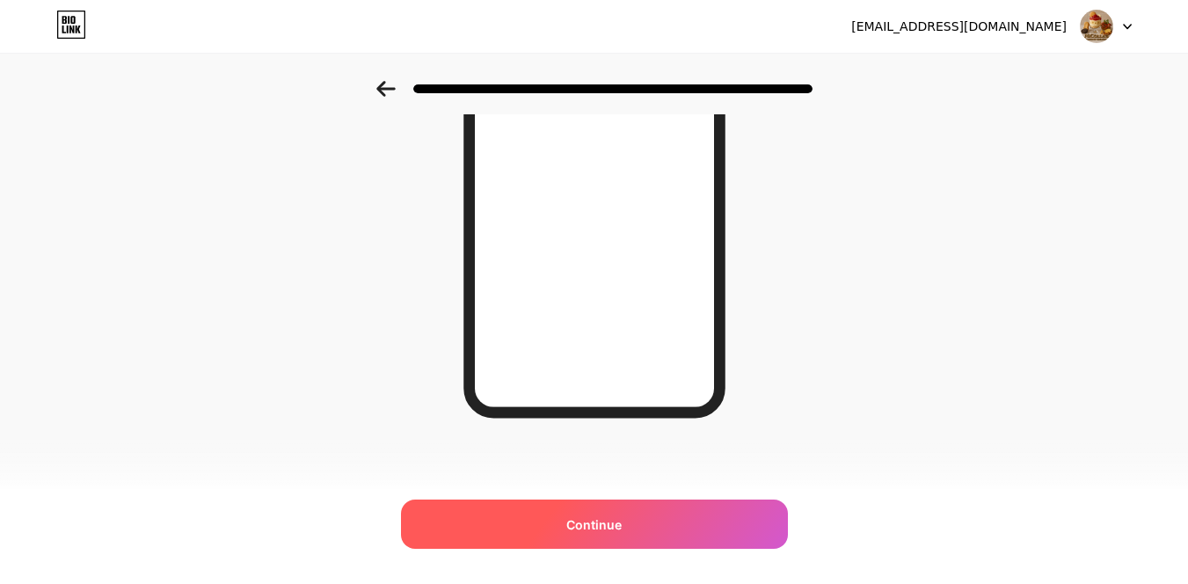
click at [713, 521] on div "Continue" at bounding box center [594, 524] width 387 height 49
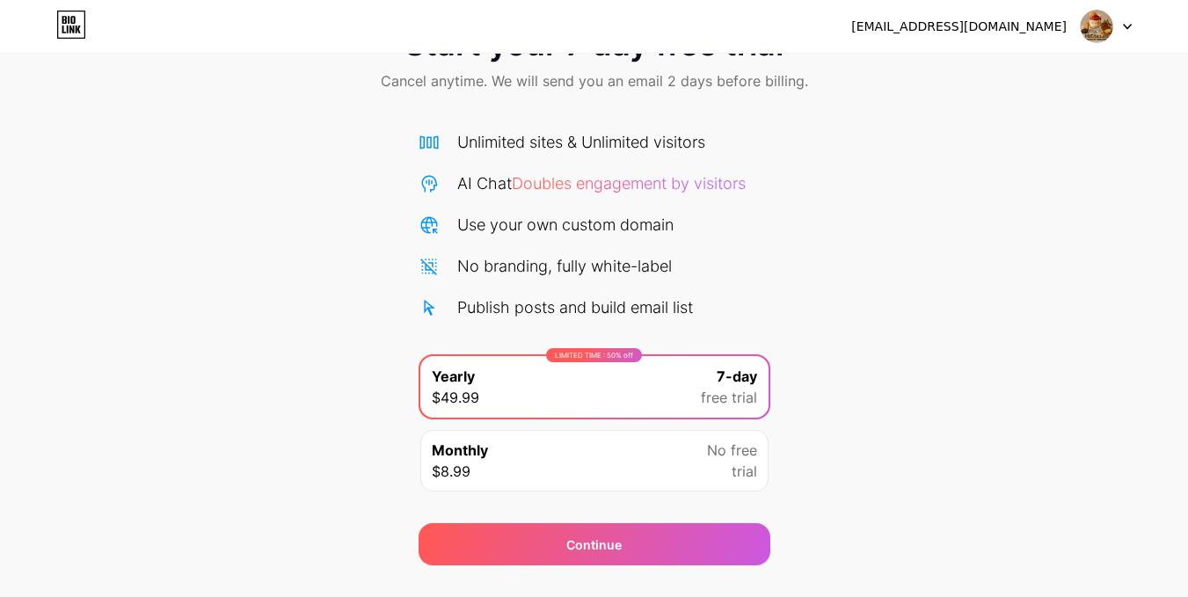
scroll to position [111, 0]
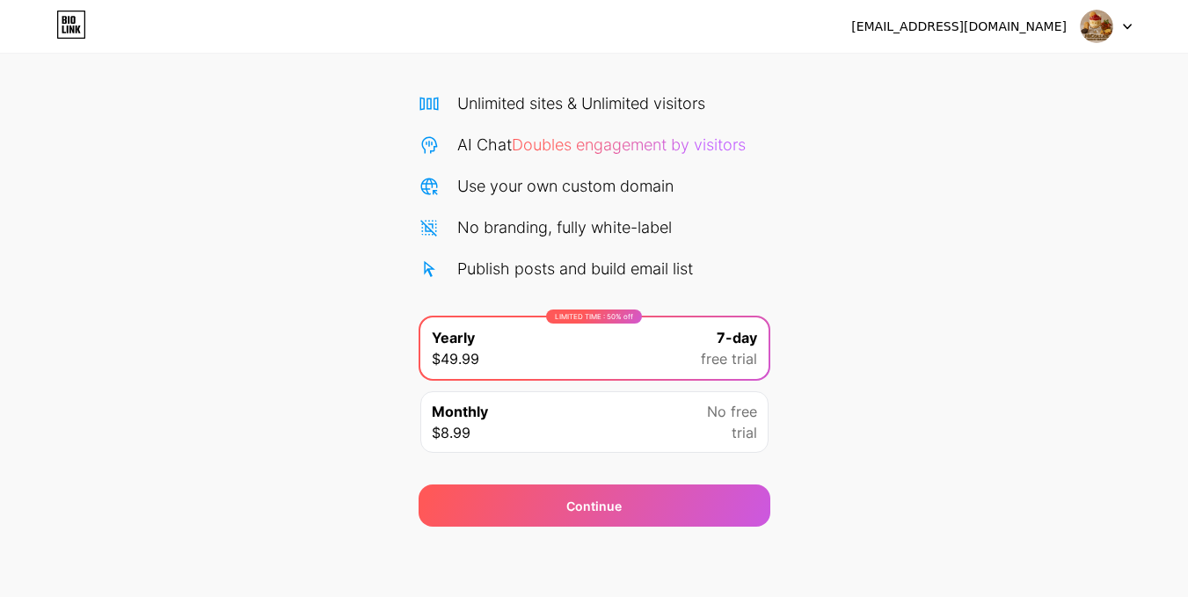
click at [822, 349] on div "Start your 7 day free trial Cancel anytime. We will send you an email 2 days be…" at bounding box center [594, 248] width 1188 height 557
click at [588, 399] on div "Monthly $8.99 No free trial" at bounding box center [594, 422] width 348 height 62
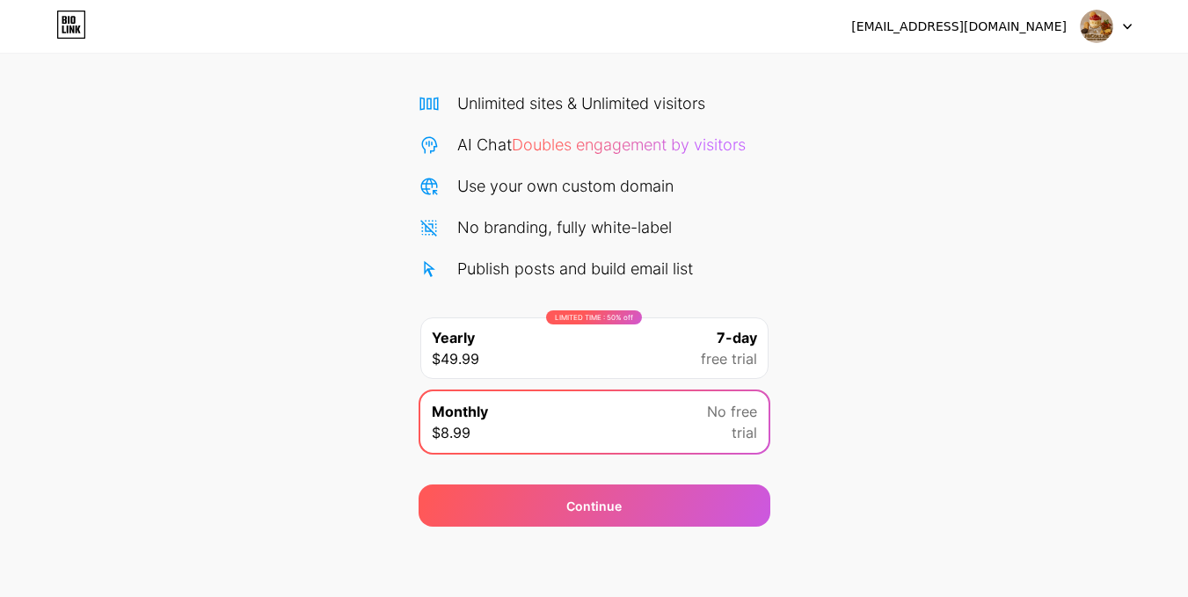
click at [896, 339] on div "Start your 7 day free trial Cancel anytime. We will send you an email 2 days be…" at bounding box center [594, 248] width 1188 height 557
